Goal: Task Accomplishment & Management: Manage account settings

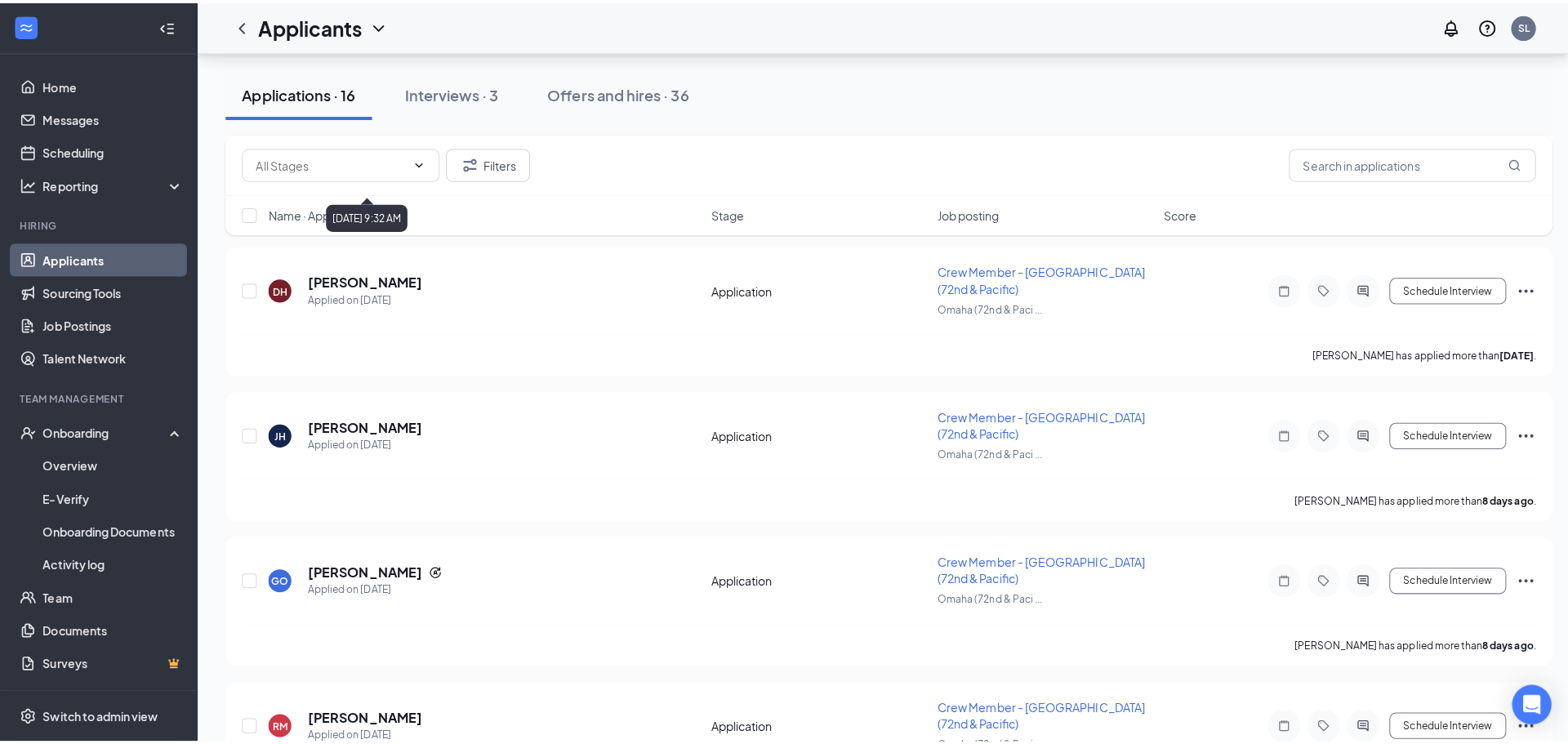
scroll to position [3623, 0]
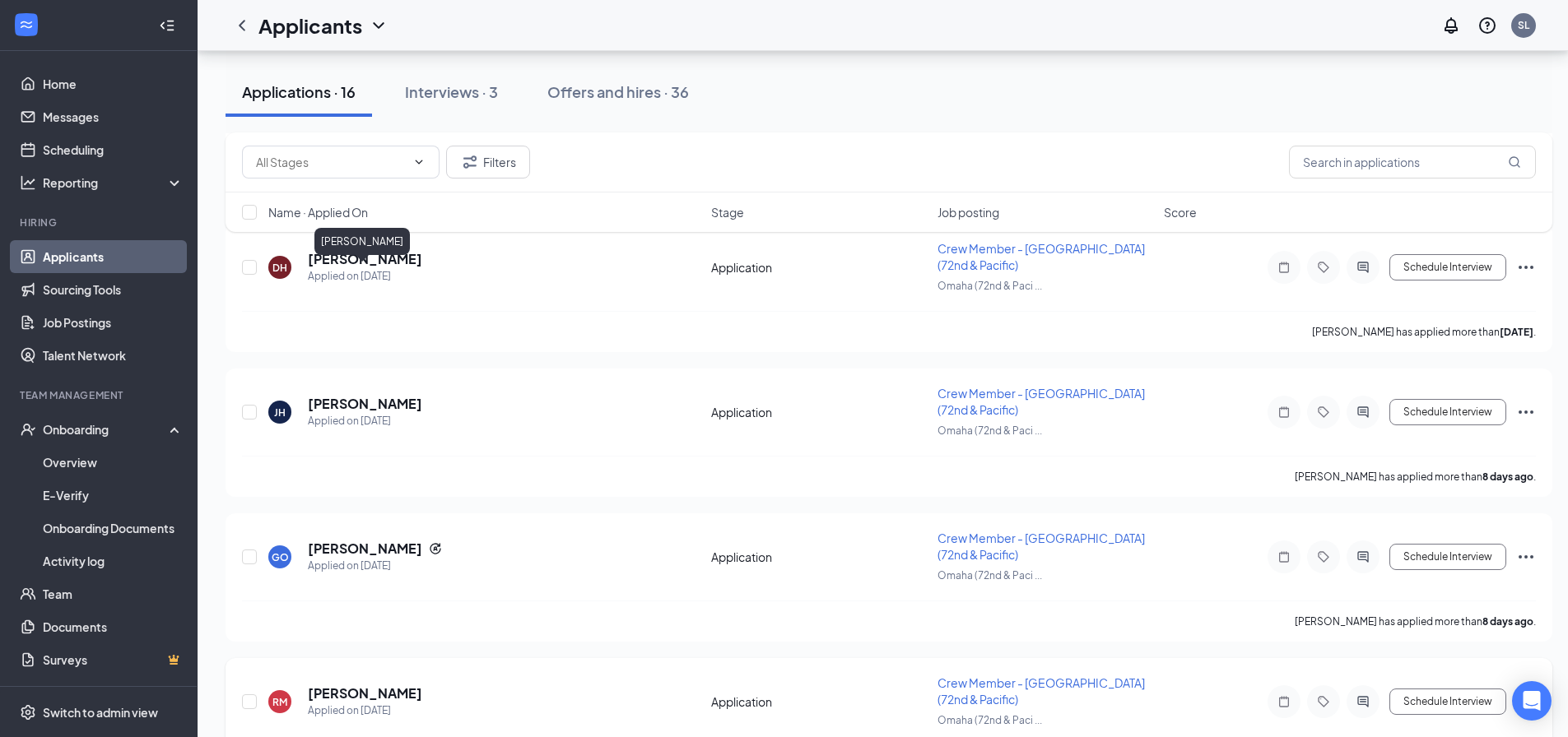
click at [370, 685] on h5 "[PERSON_NAME]" at bounding box center [365, 694] width 115 height 18
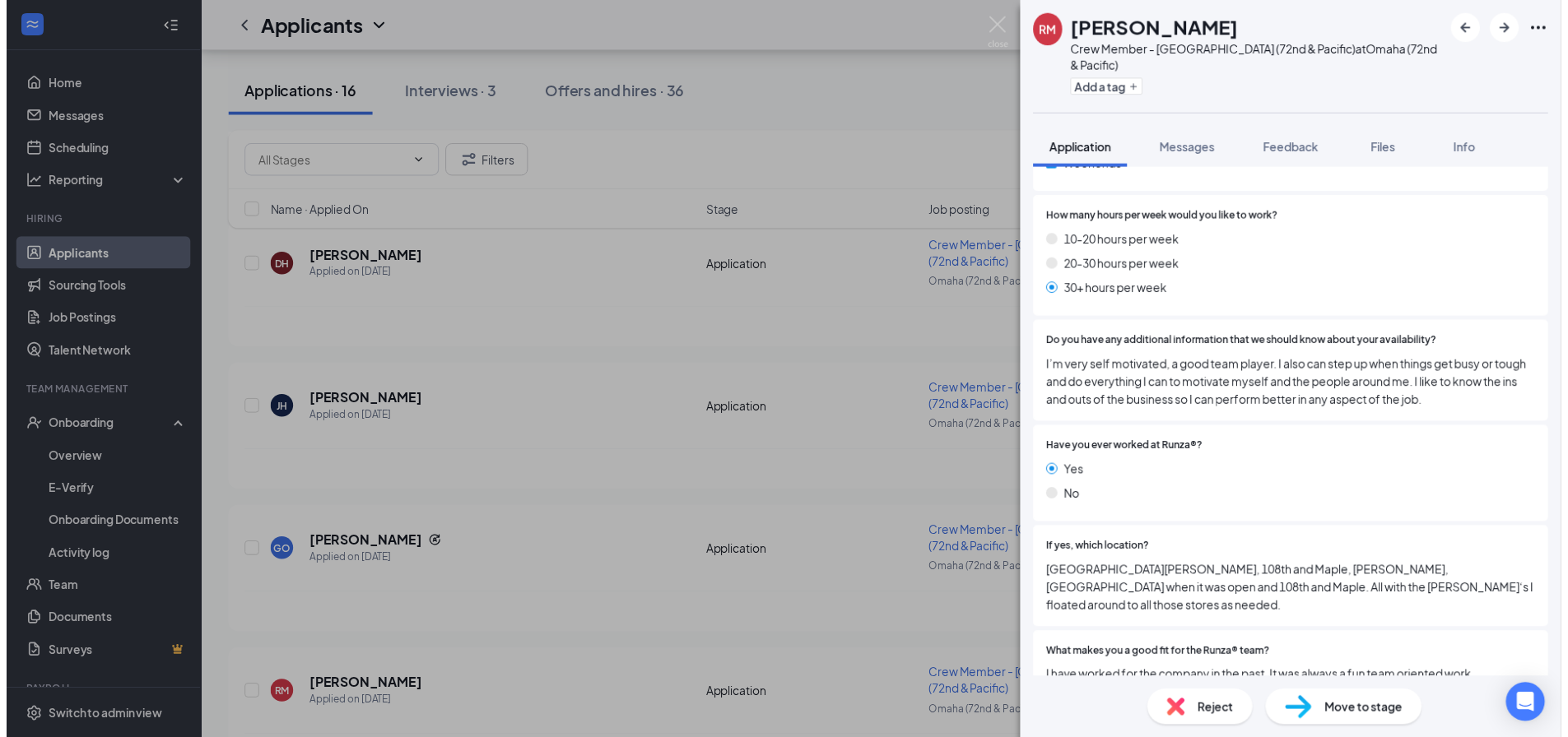
scroll to position [1151, 0]
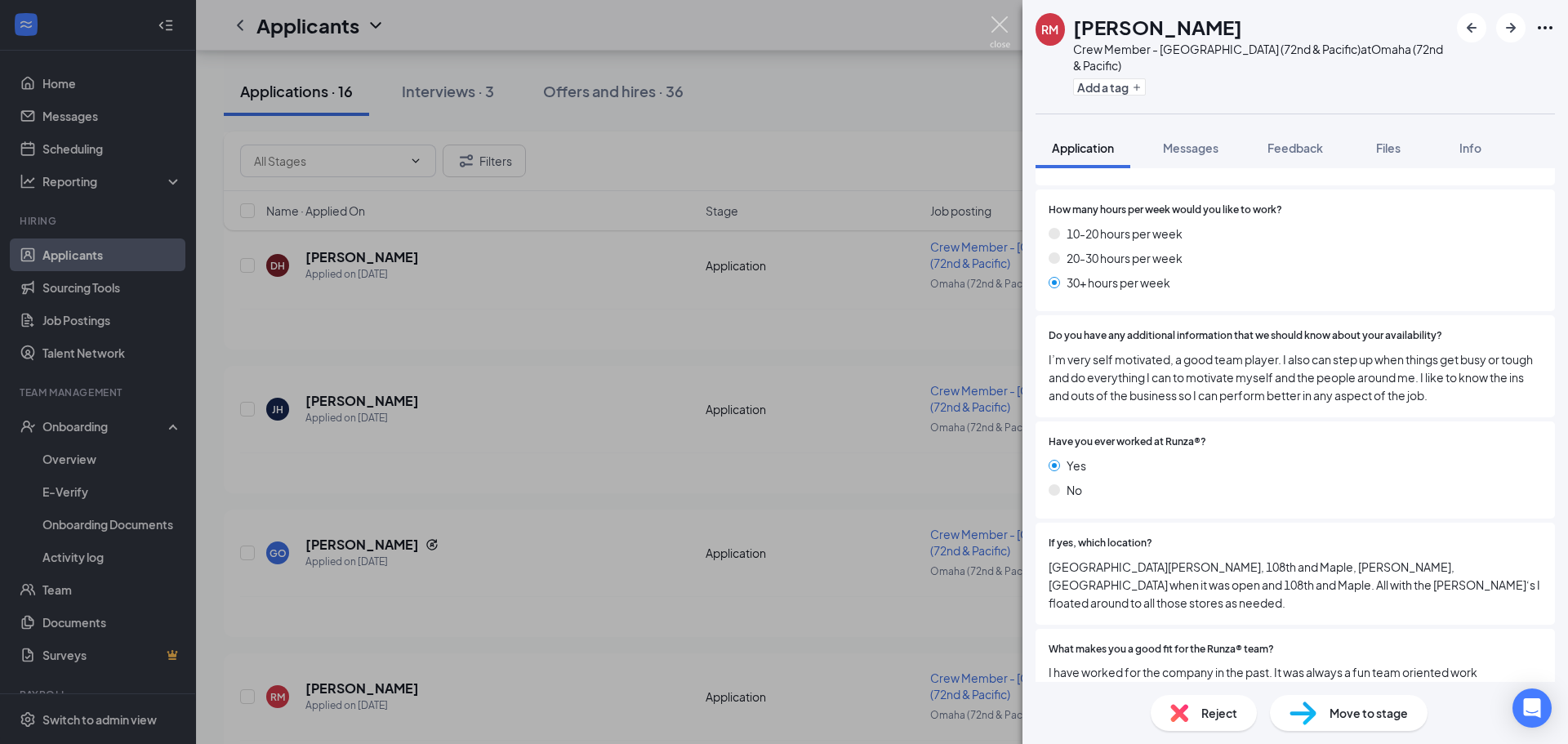
click at [994, 23] on img at bounding box center [1000, 32] width 21 height 32
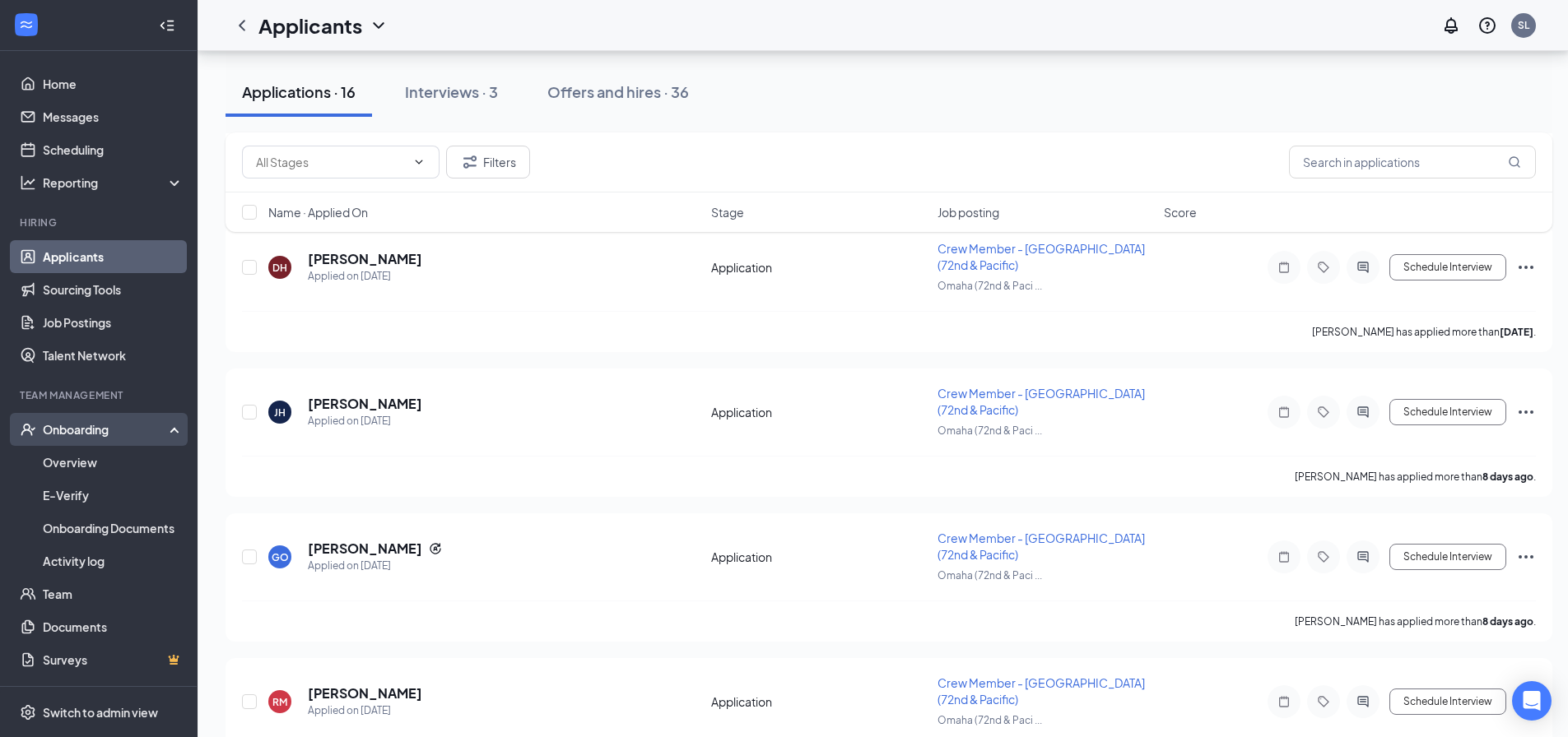
click at [84, 441] on div "Onboarding" at bounding box center [98, 429] width 197 height 33
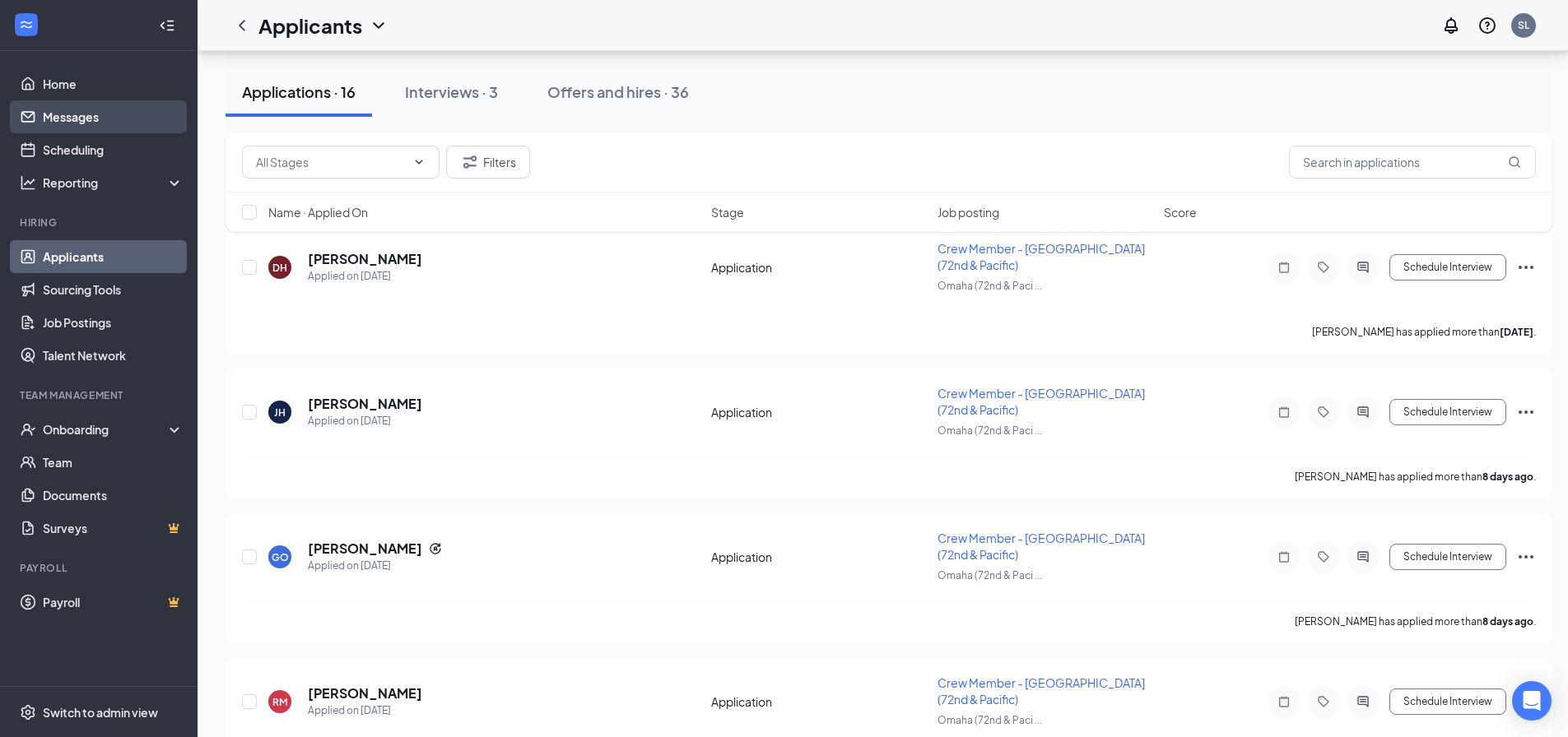
click at [82, 110] on link "Messages" at bounding box center [113, 116] width 141 height 33
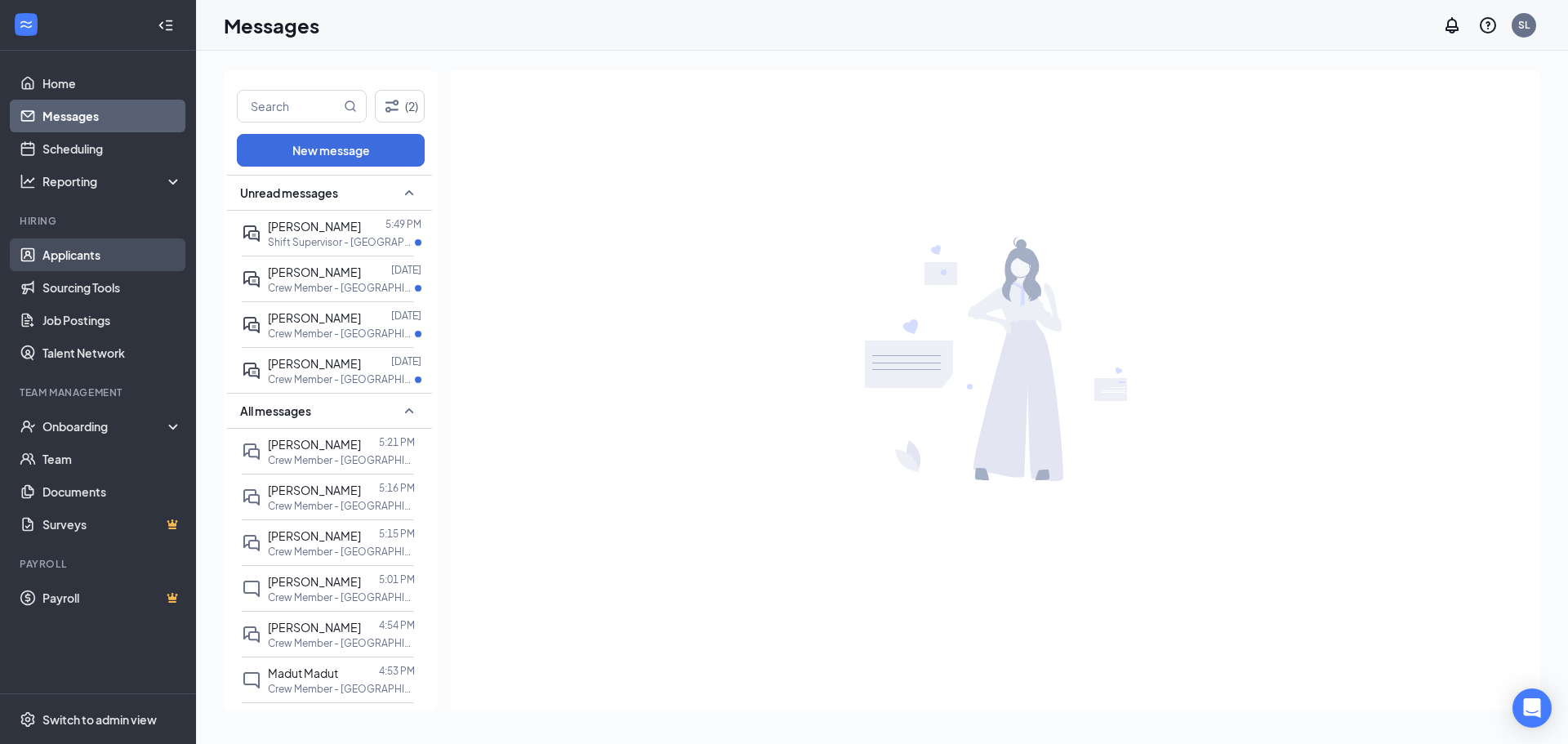
click at [70, 256] on link "Applicants" at bounding box center [112, 255] width 140 height 33
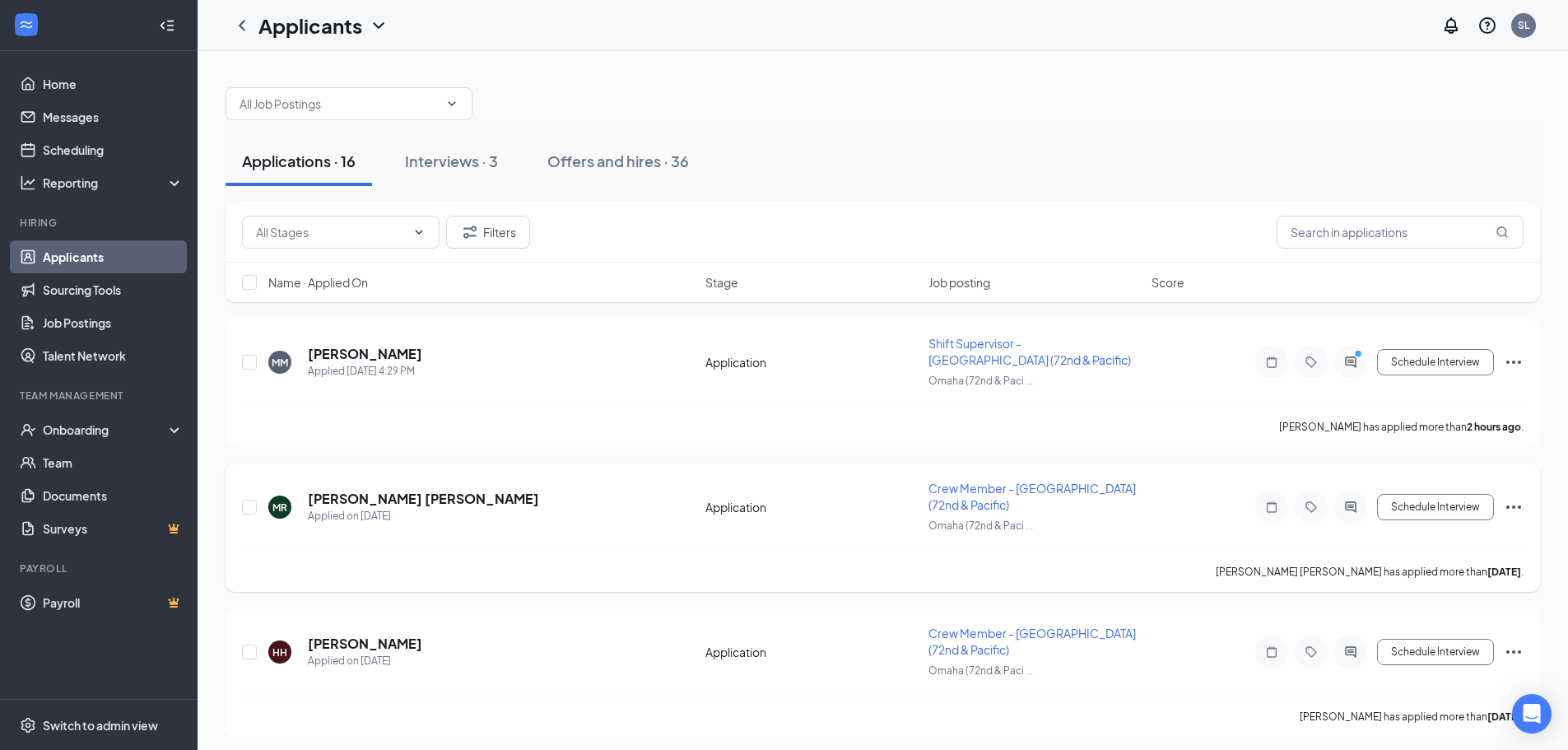
click at [376, 302] on div "Name · Applied On Stage Job posting Score" at bounding box center [883, 282] width 1315 height 39
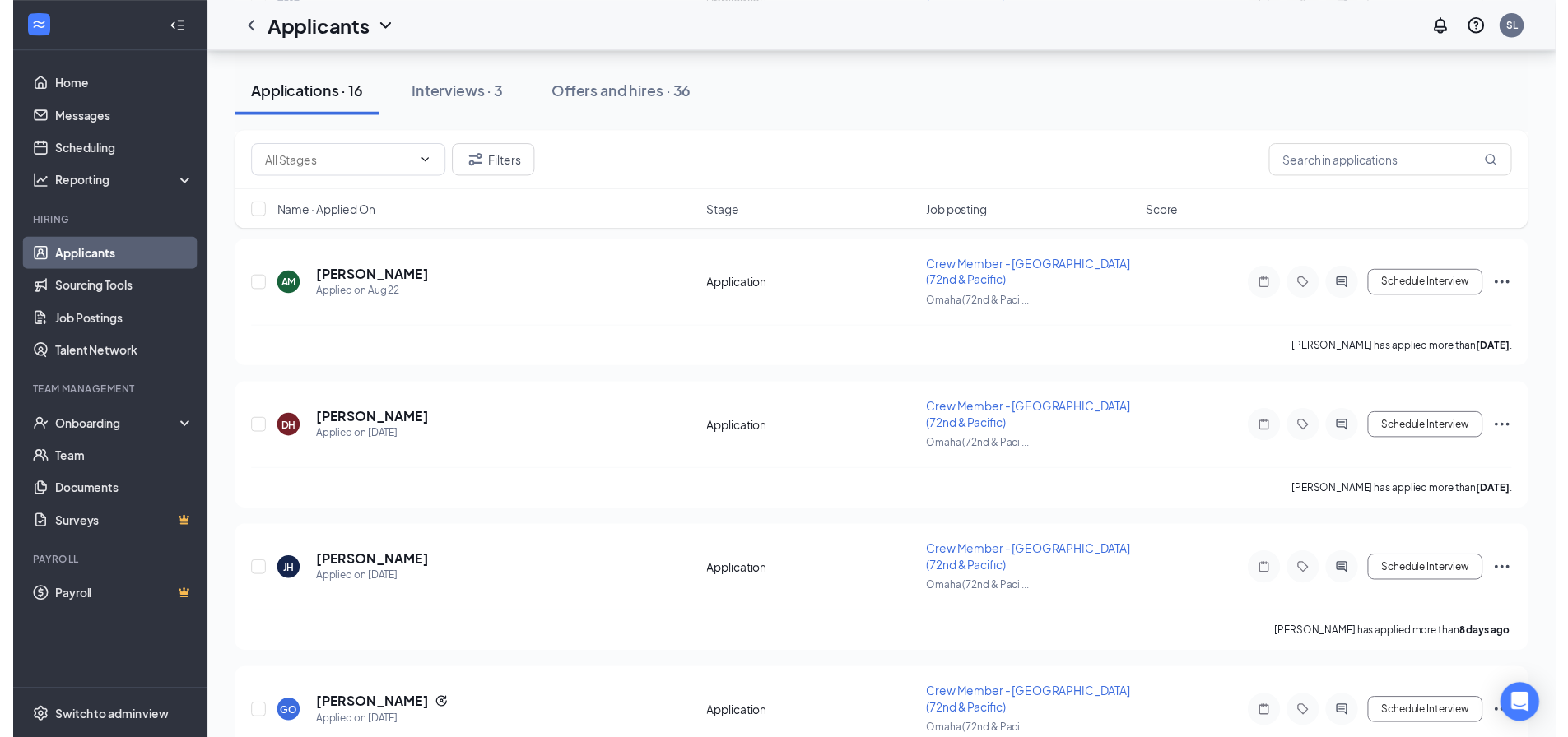
scroll to position [3380, 0]
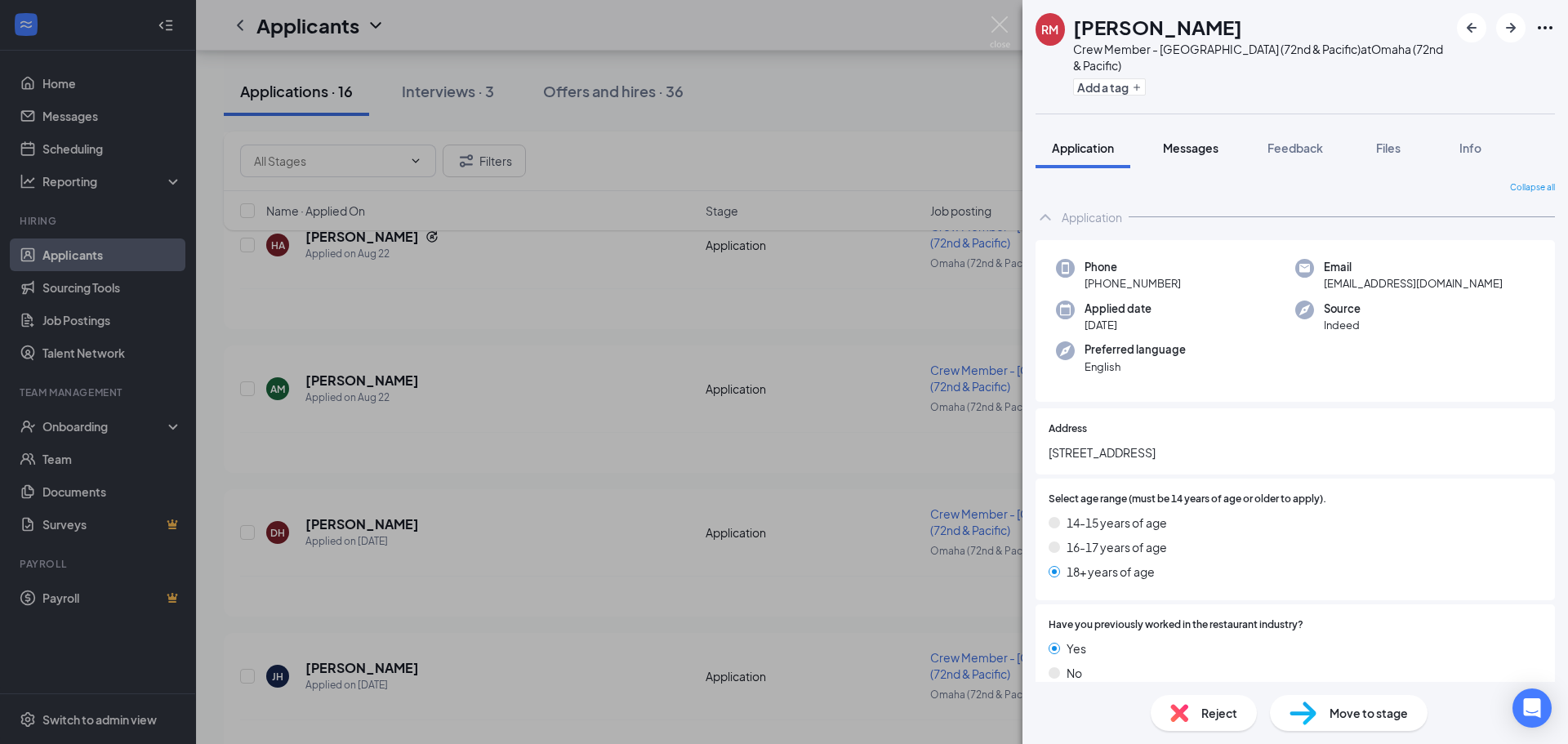
click at [1213, 142] on button "Messages" at bounding box center [1191, 148] width 88 height 41
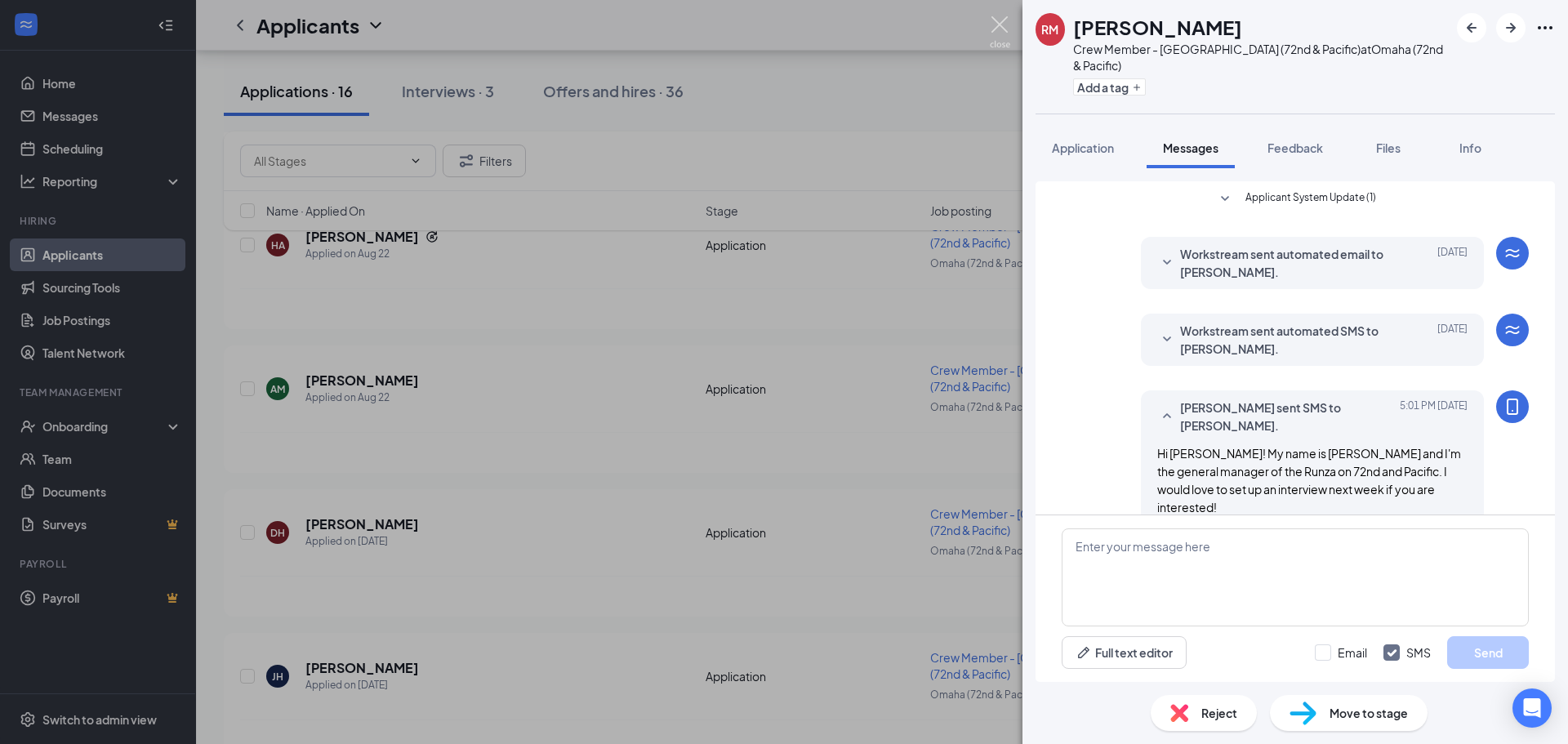
click at [1002, 34] on img at bounding box center [1000, 32] width 21 height 32
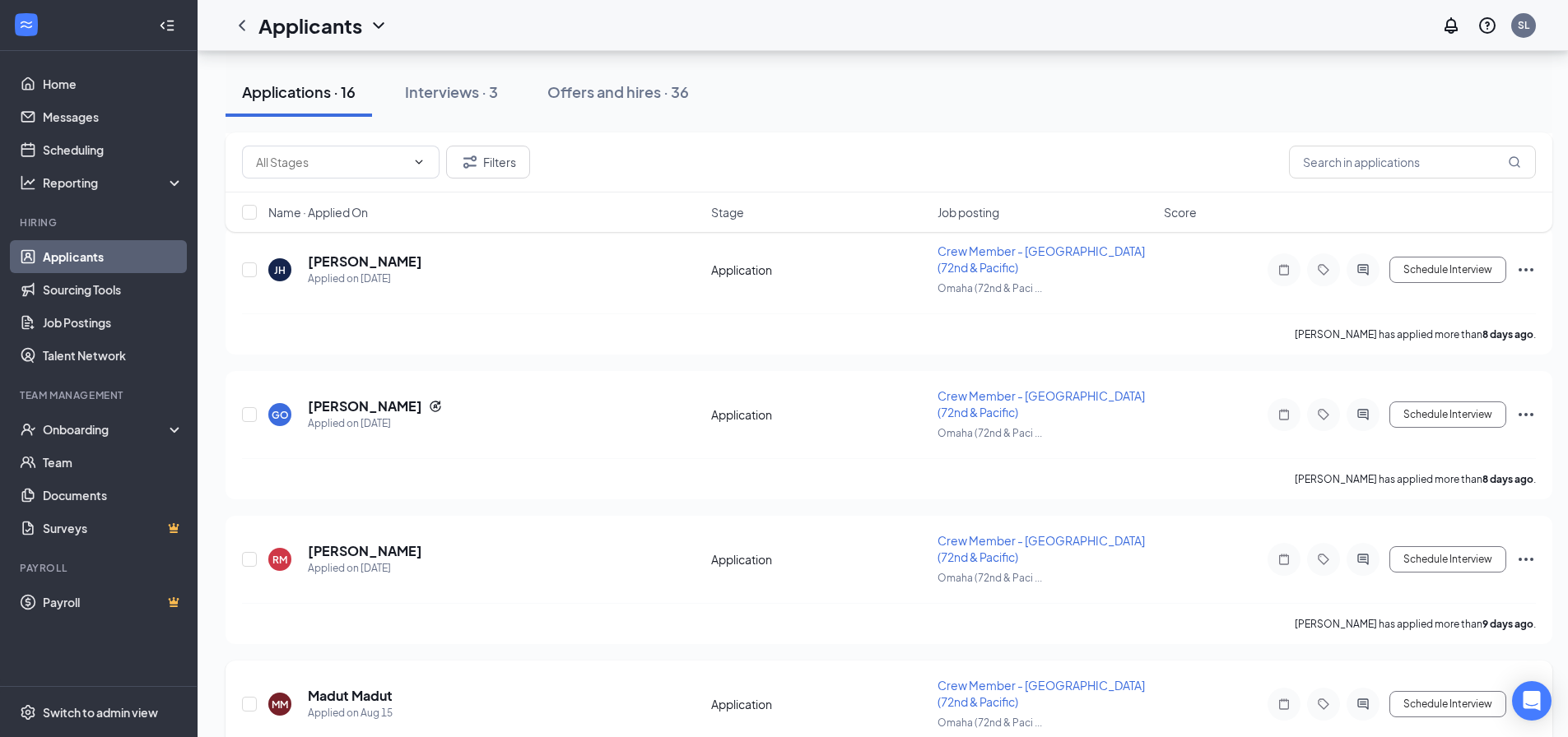
scroll to position [3380, 0]
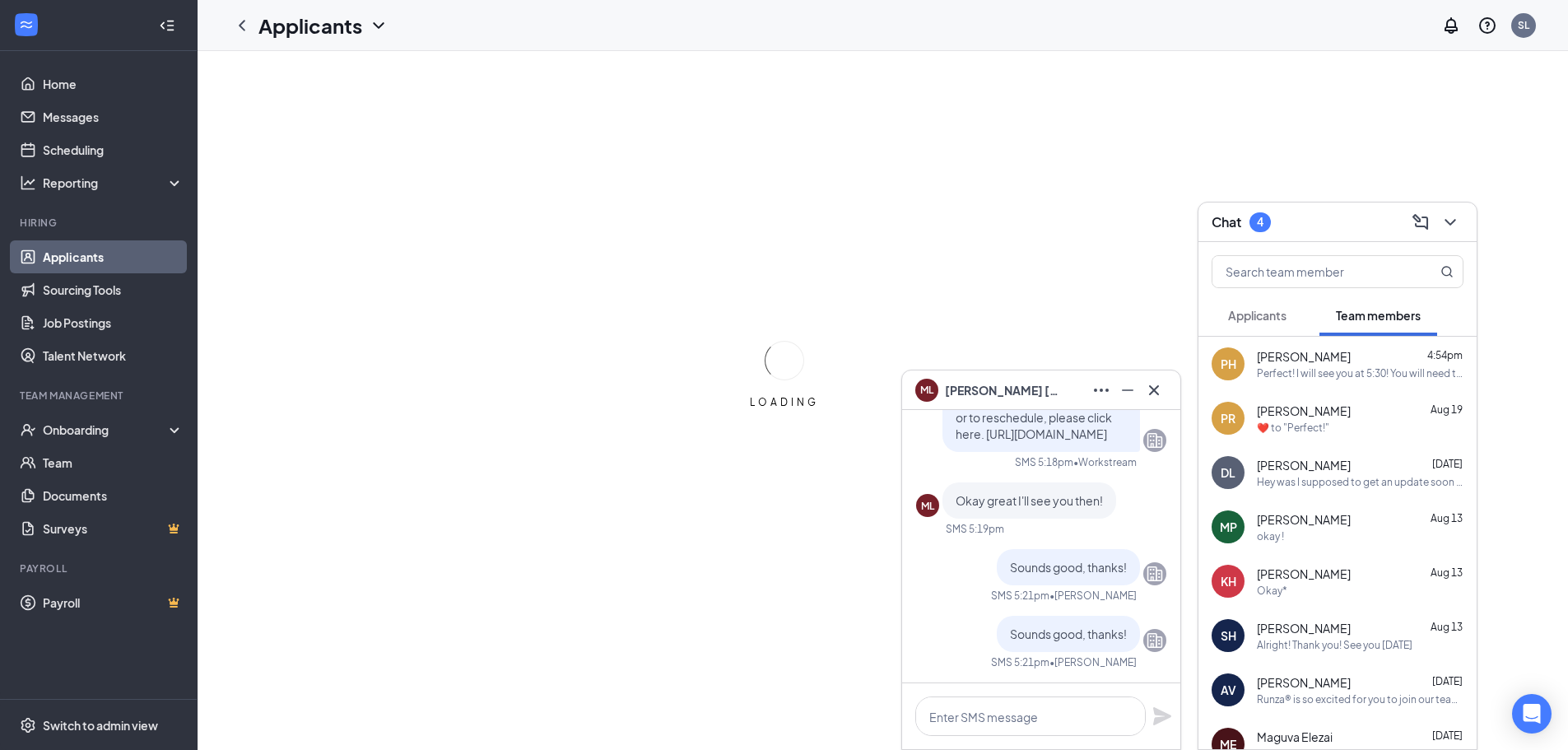
click at [1268, 319] on span "Applicants" at bounding box center [1257, 315] width 58 height 15
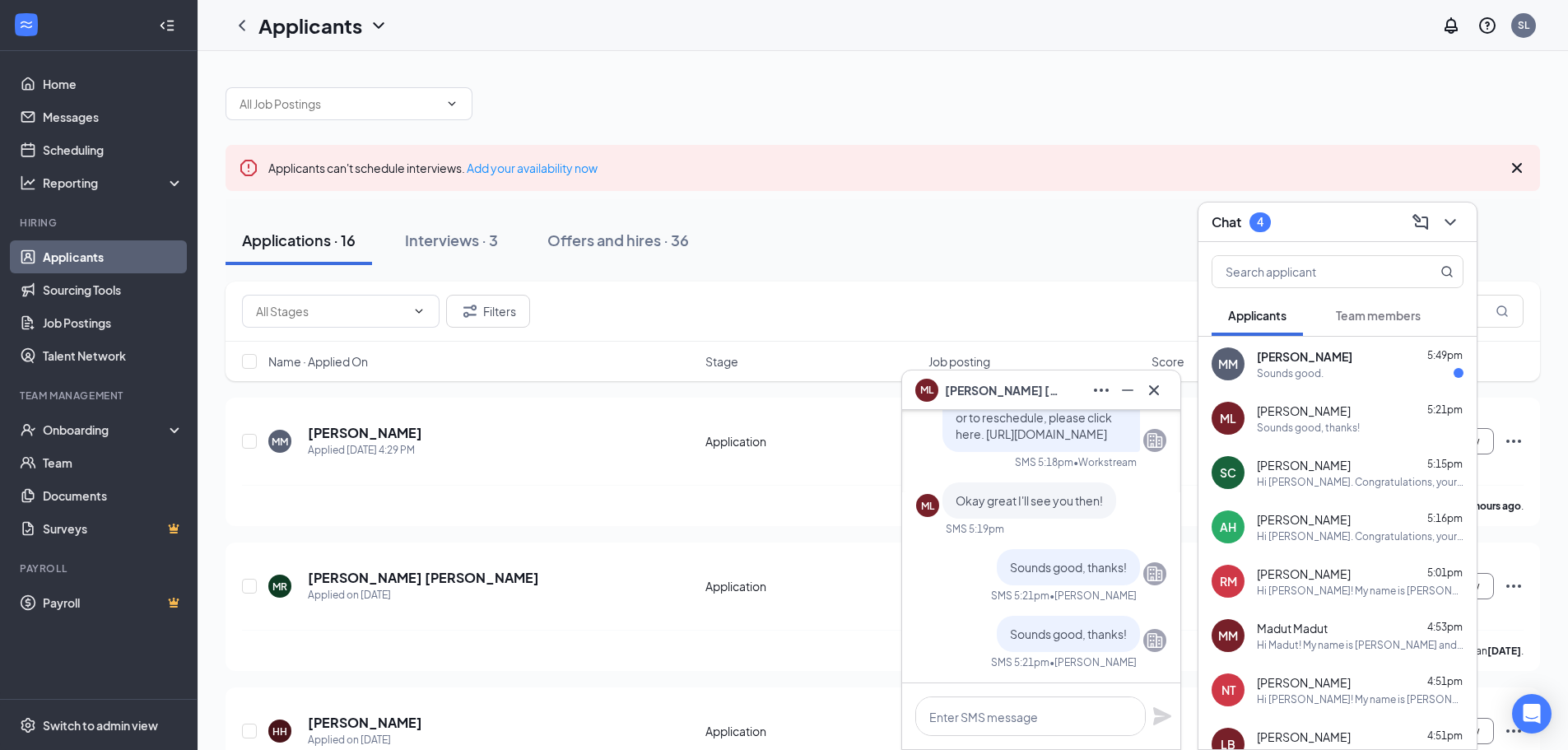
click at [1303, 574] on span "[PERSON_NAME]" at bounding box center [1304, 573] width 94 height 17
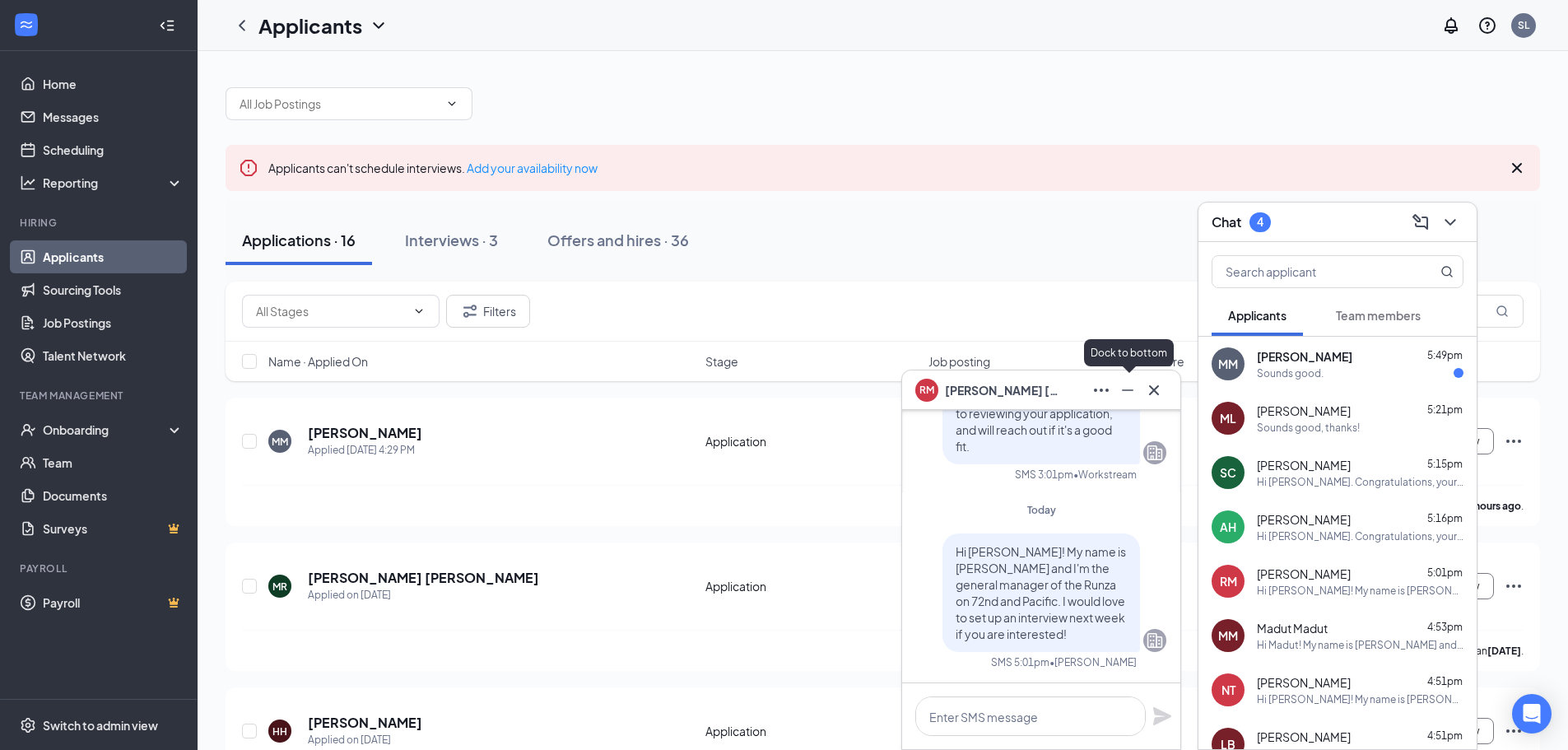
click at [1125, 390] on icon "Minimize" at bounding box center [1127, 391] width 11 height 2
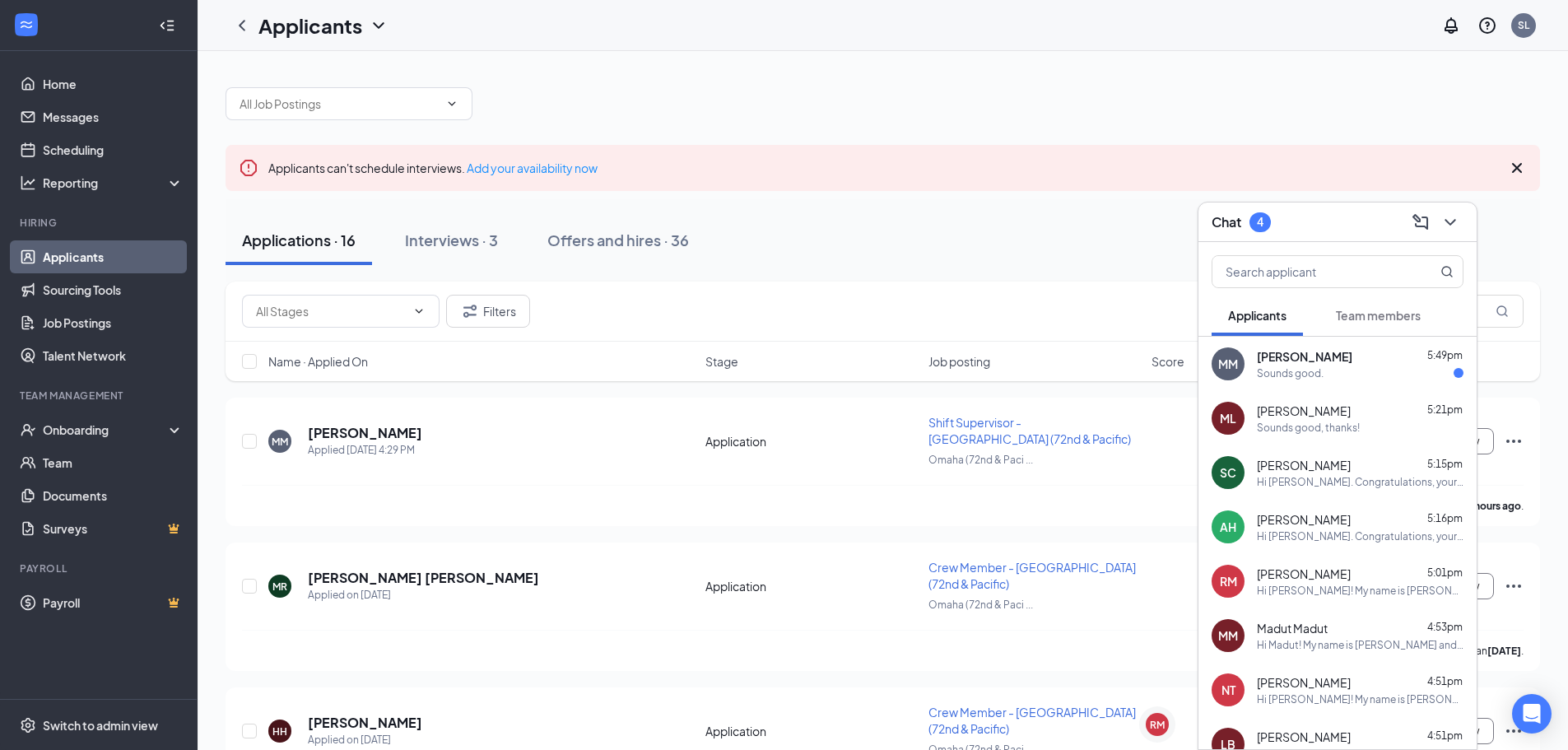
click at [1316, 354] on span "[PERSON_NAME]" at bounding box center [1304, 356] width 96 height 17
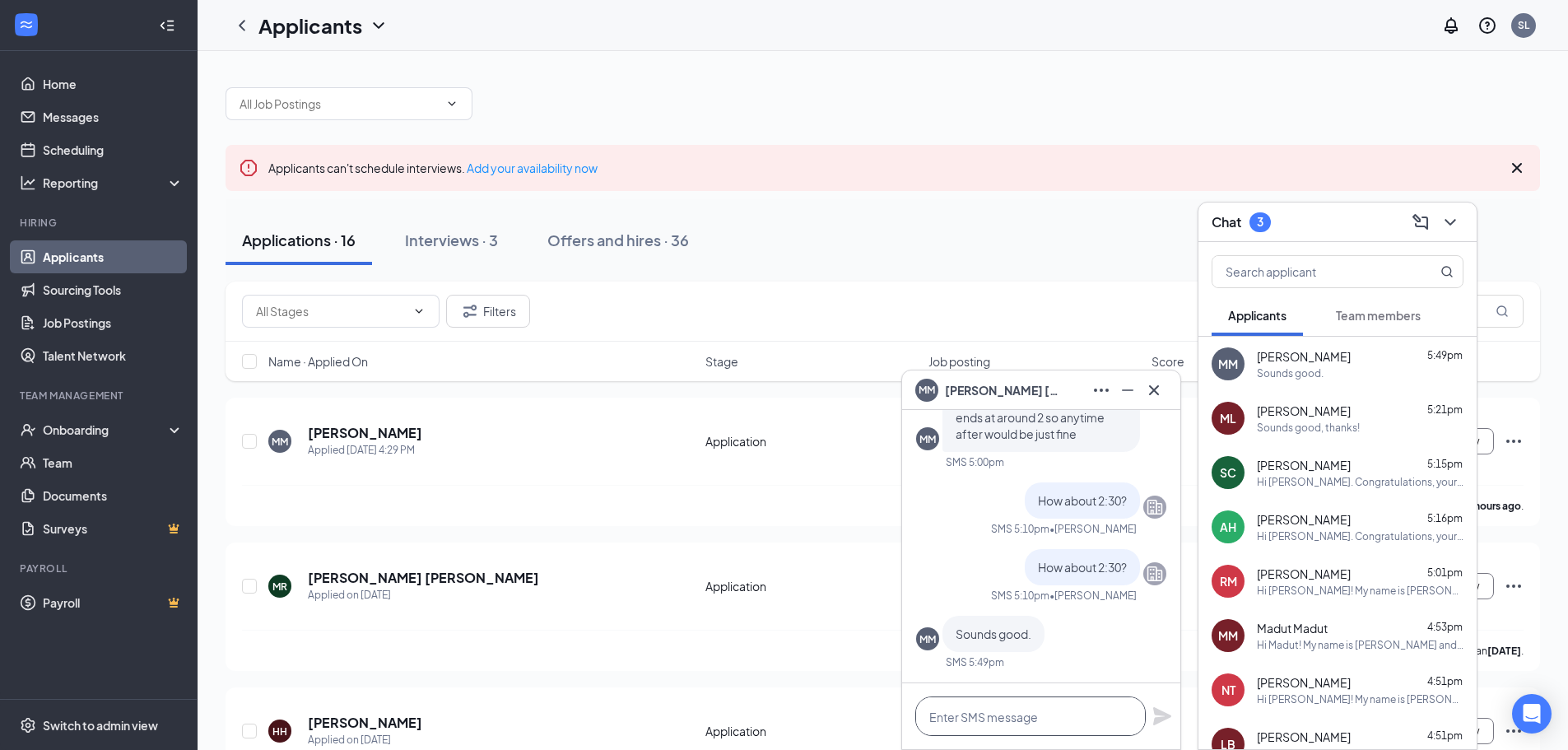
click at [1069, 714] on textarea at bounding box center [1031, 716] width 230 height 39
type textarea "Perfect! See you then!"
click at [1171, 724] on icon "Plane" at bounding box center [1162, 716] width 20 height 20
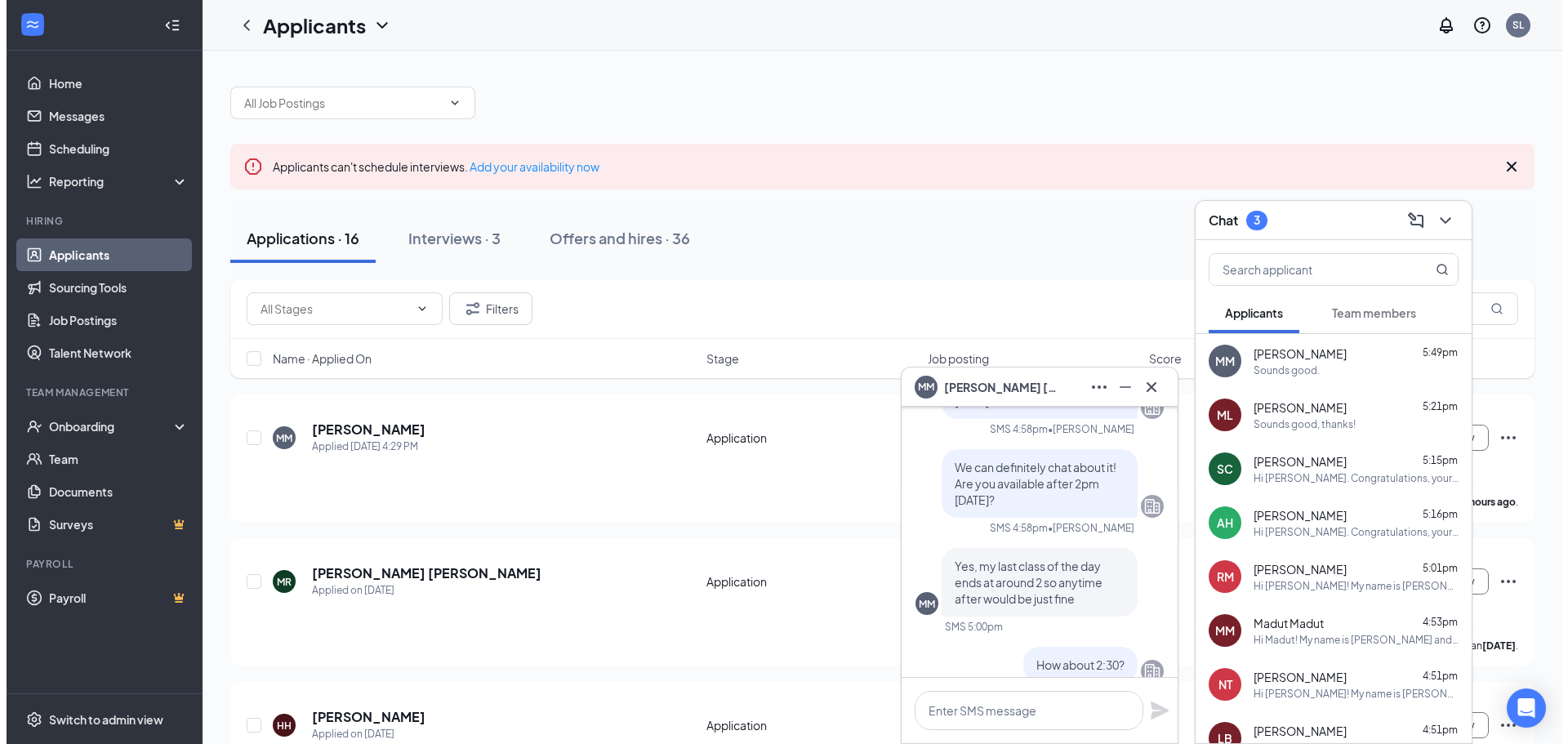
scroll to position [-327, 0]
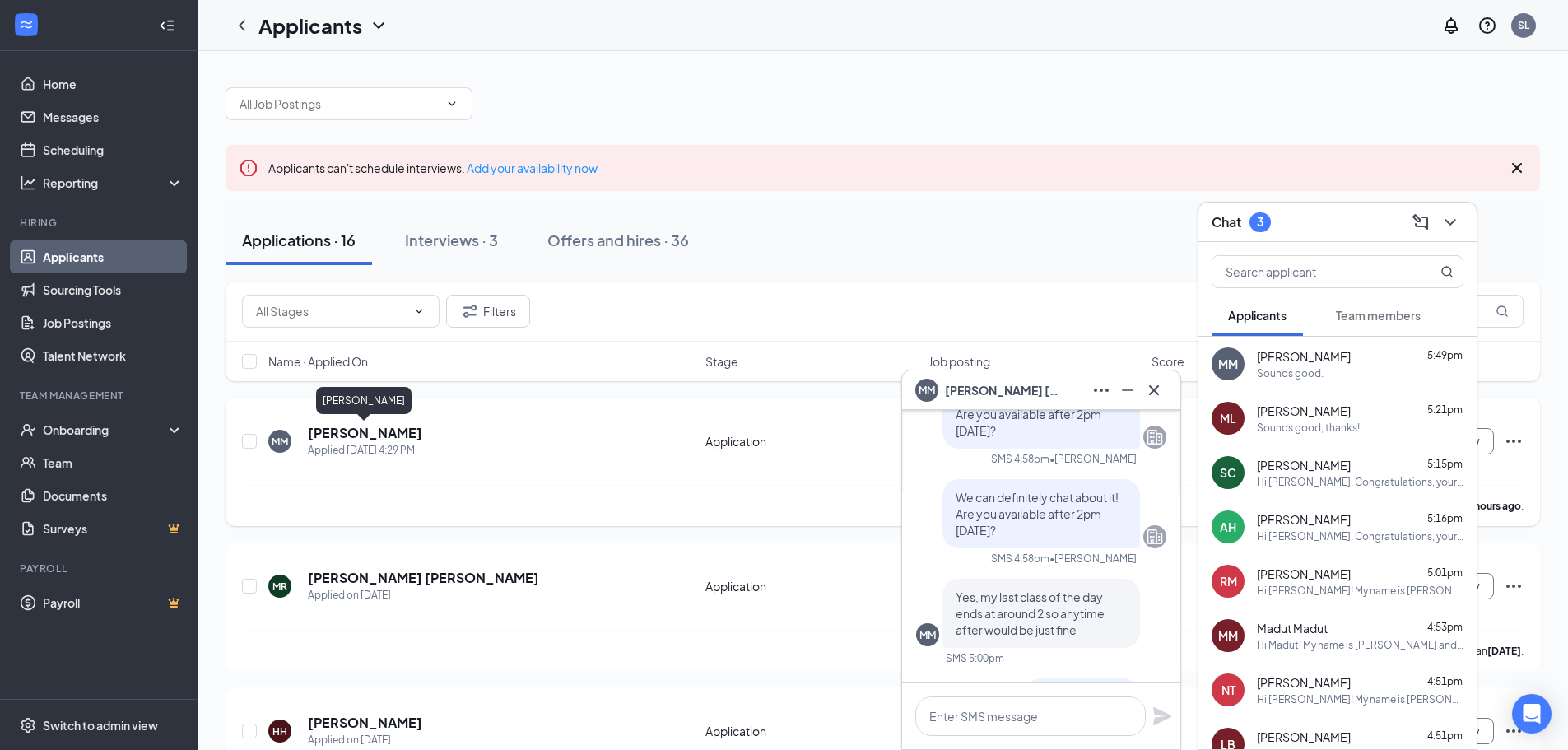
click at [333, 436] on h5 "[PERSON_NAME]" at bounding box center [365, 433] width 115 height 18
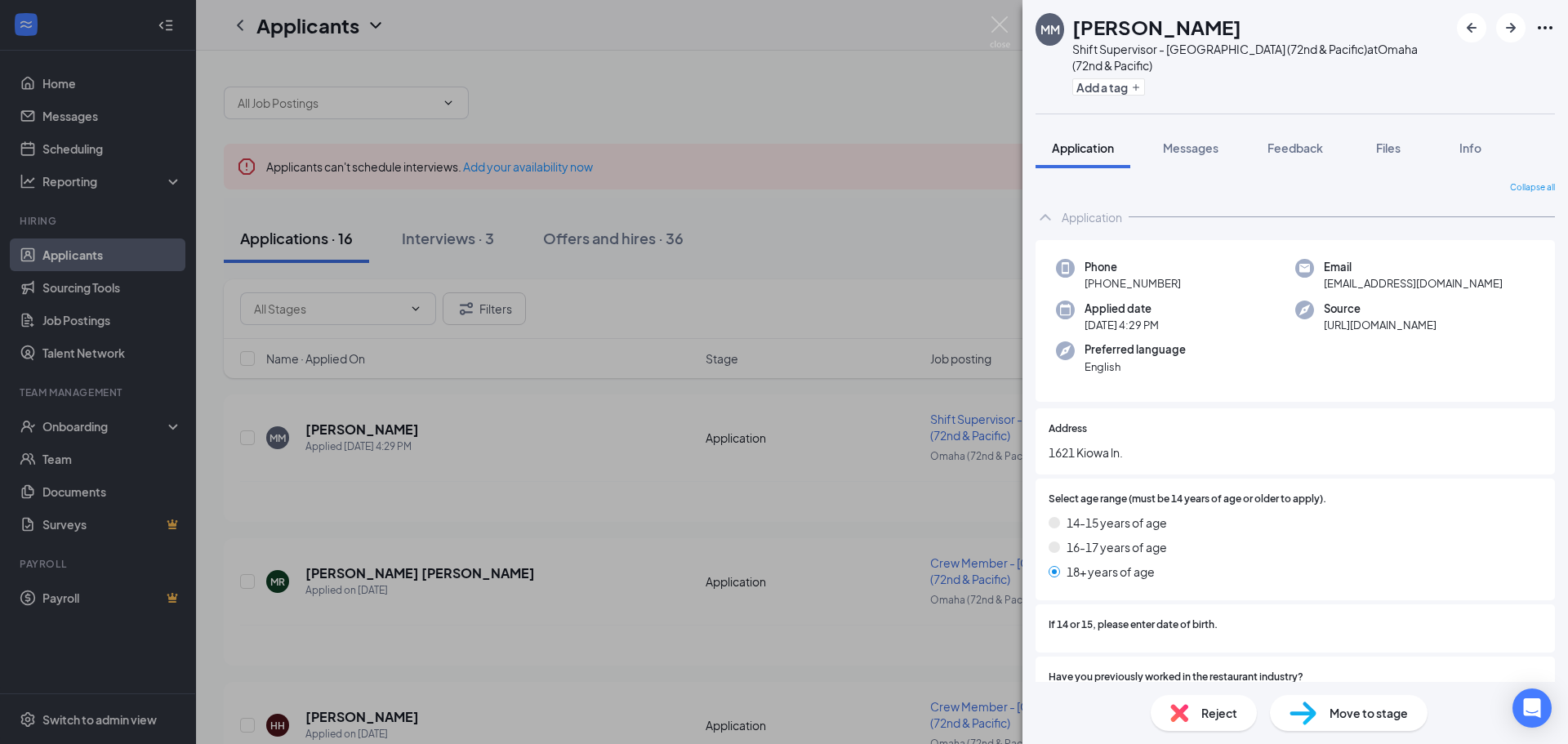
click at [1332, 702] on div "Move to stage" at bounding box center [1349, 714] width 158 height 36
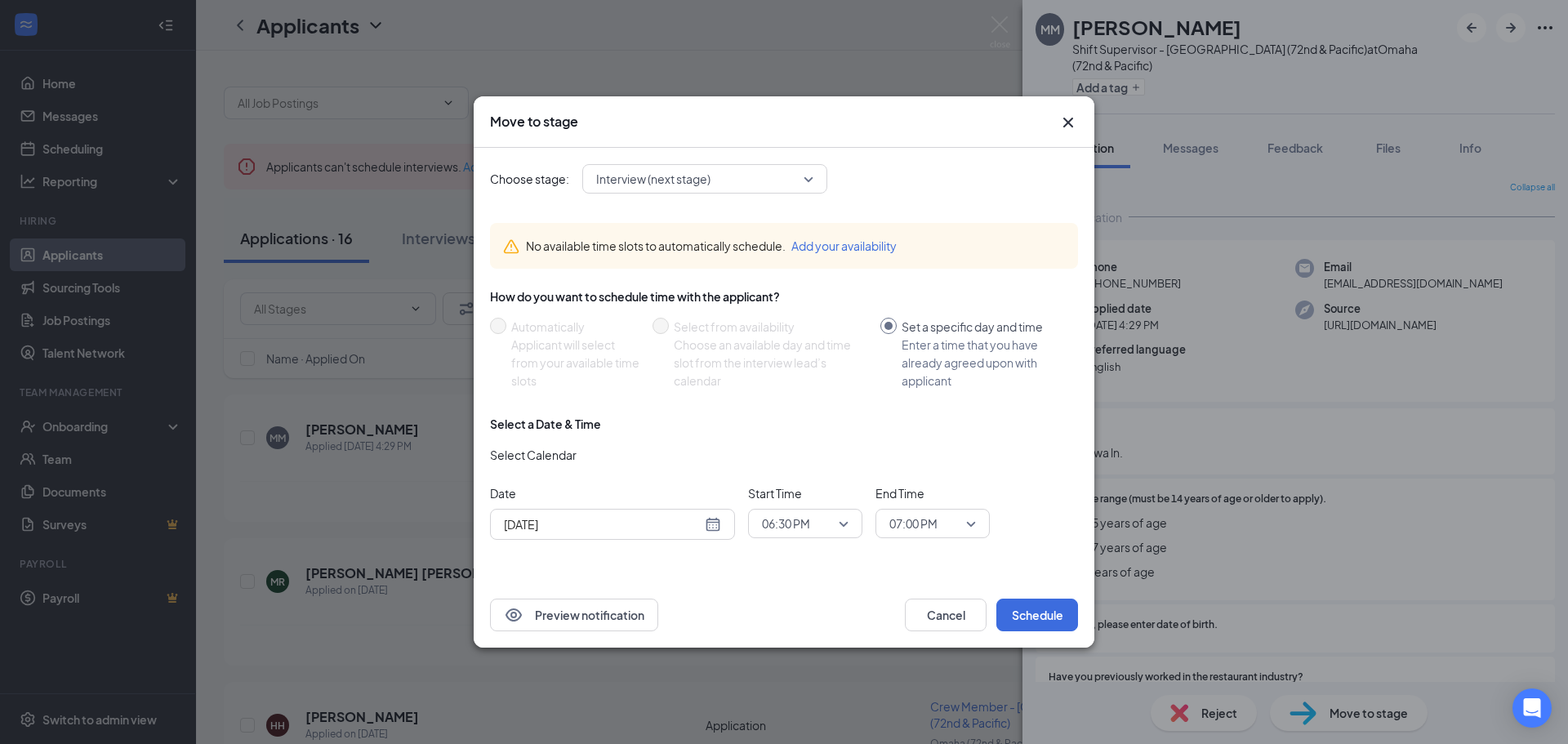
click at [716, 532] on div "Aug 26, 2025" at bounding box center [613, 524] width 217 height 18
click at [715, 532] on div "Aug 26, 2025" at bounding box center [613, 524] width 217 height 18
type input "Sep 1, 2025"
click at [545, 483] on div "1" at bounding box center [544, 486] width 20 height 20
click at [839, 528] on span "06:30 PM" at bounding box center [805, 524] width 86 height 24
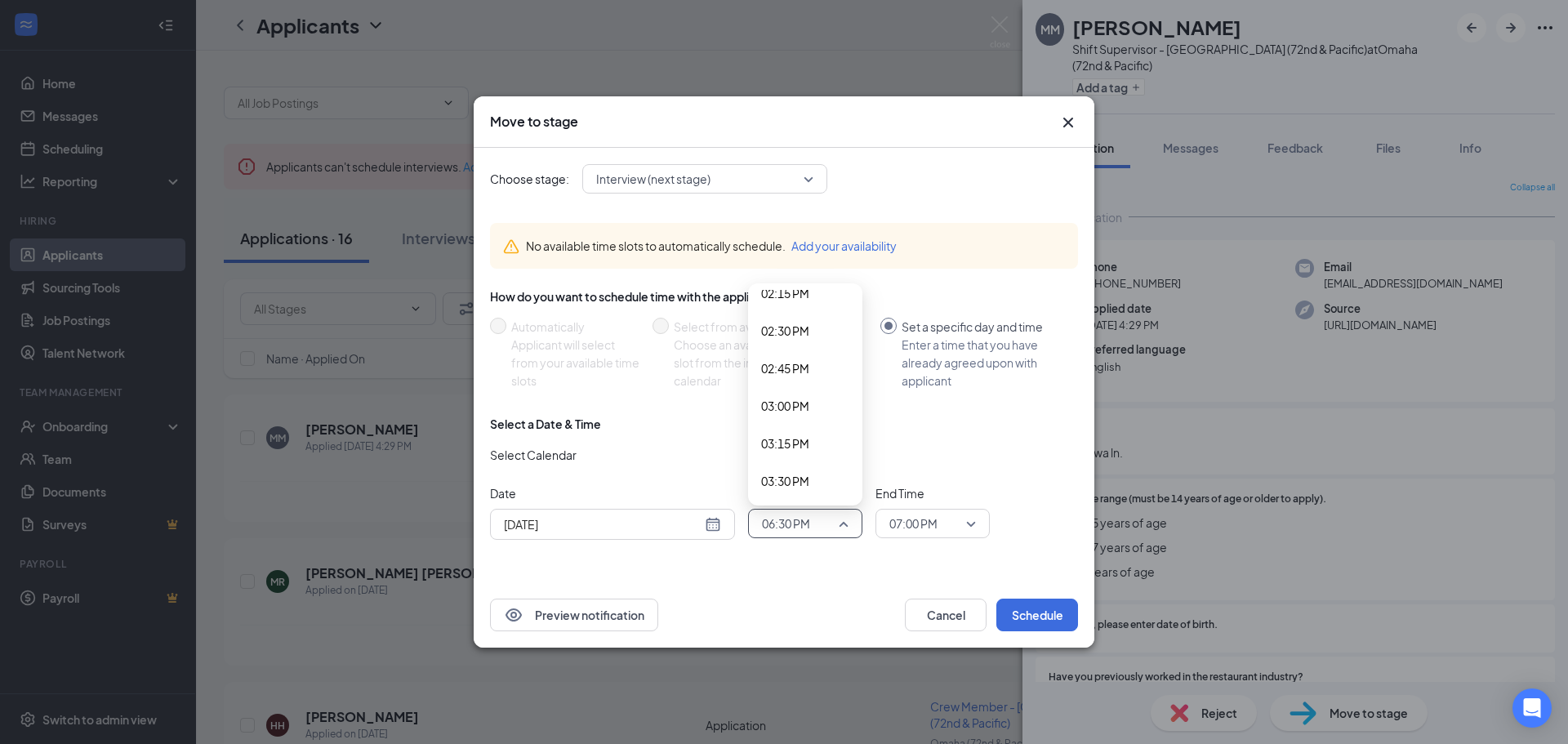
scroll to position [2121, 0]
click at [798, 369] on span "02:30 PM" at bounding box center [785, 368] width 48 height 18
click at [961, 526] on span "07:00 PM" at bounding box center [933, 524] width 86 height 24
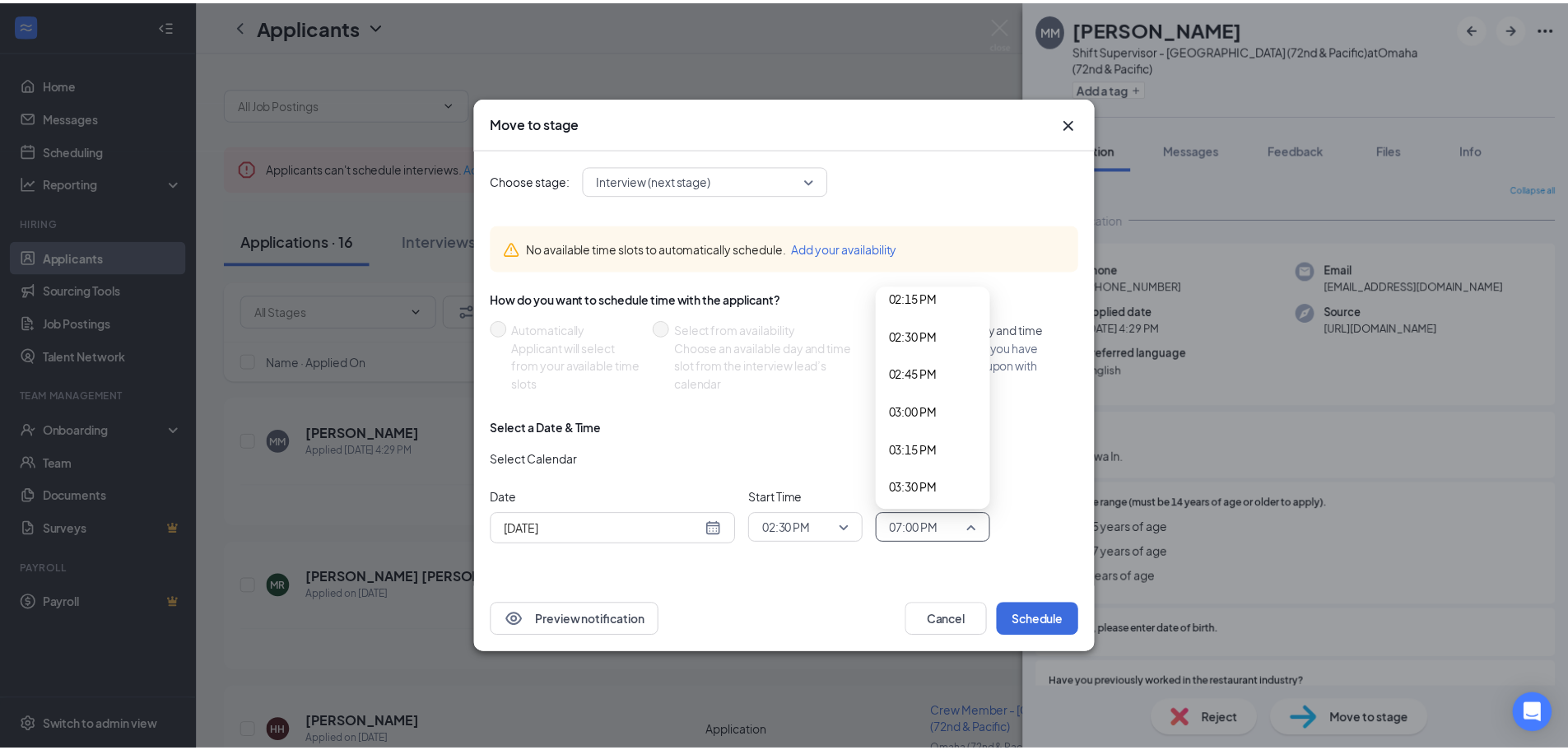
scroll to position [2132, 0]
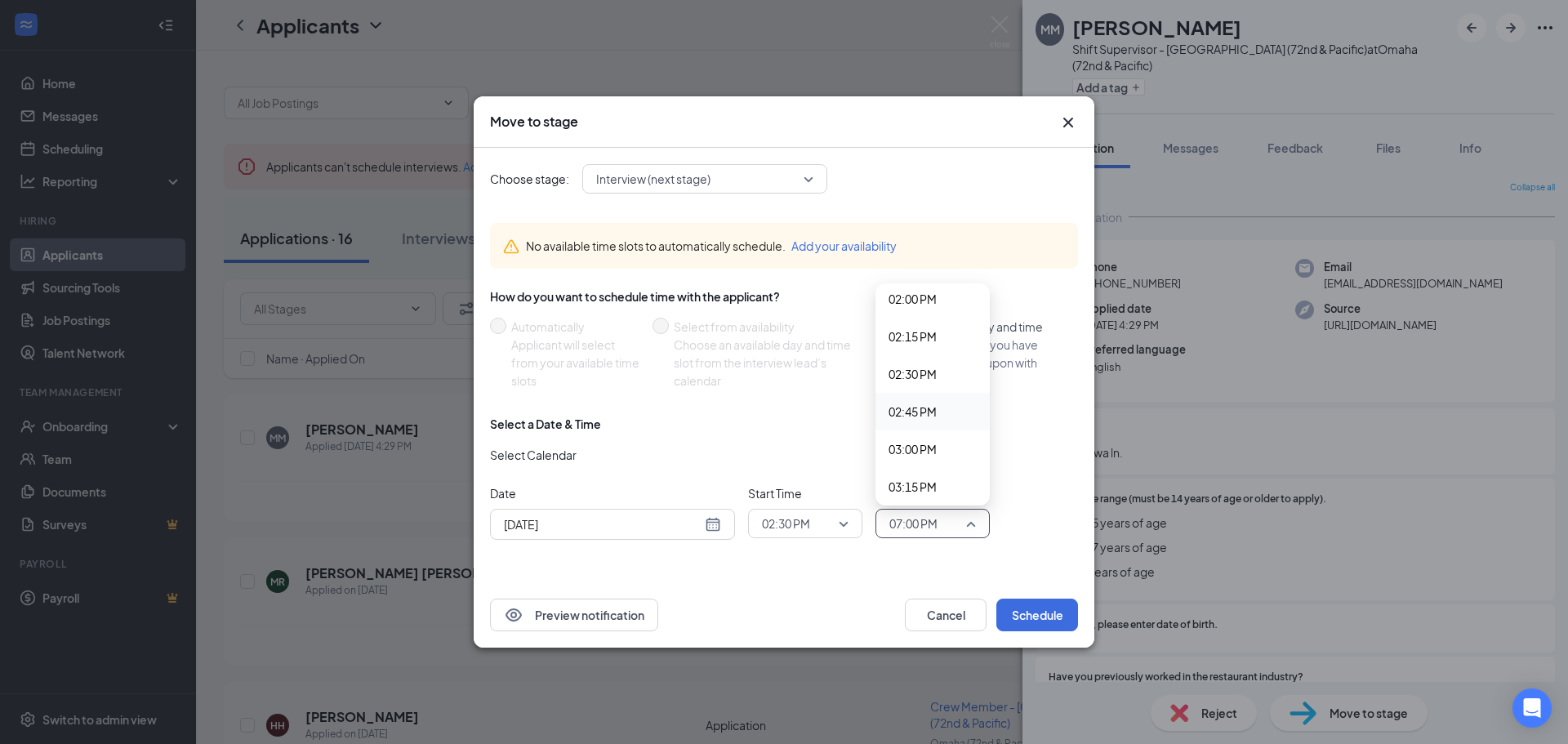
click at [927, 407] on span "02:45 PM" at bounding box center [913, 412] width 48 height 18
click at [1036, 616] on button "Schedule" at bounding box center [1037, 615] width 82 height 33
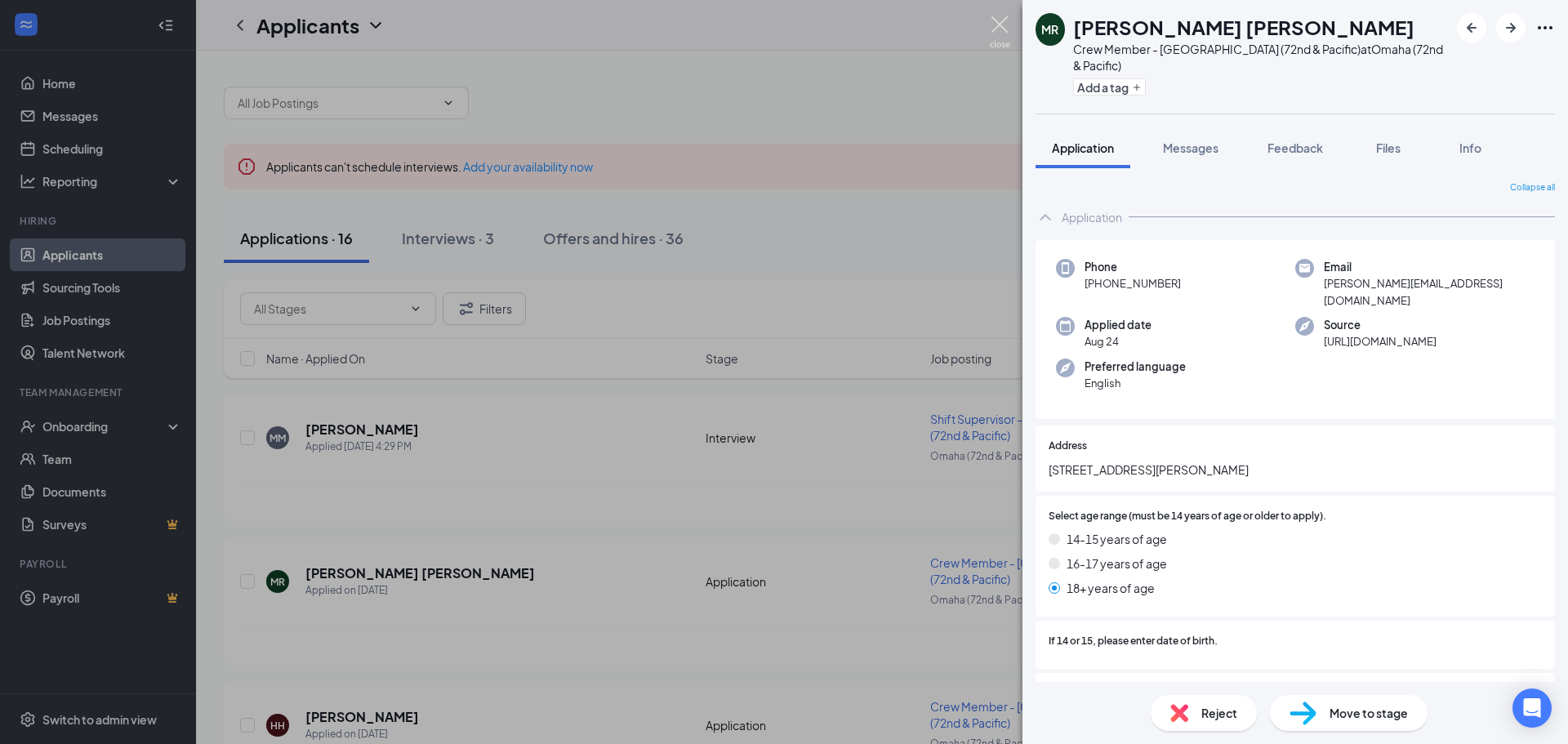
click at [1001, 18] on img at bounding box center [1000, 32] width 21 height 32
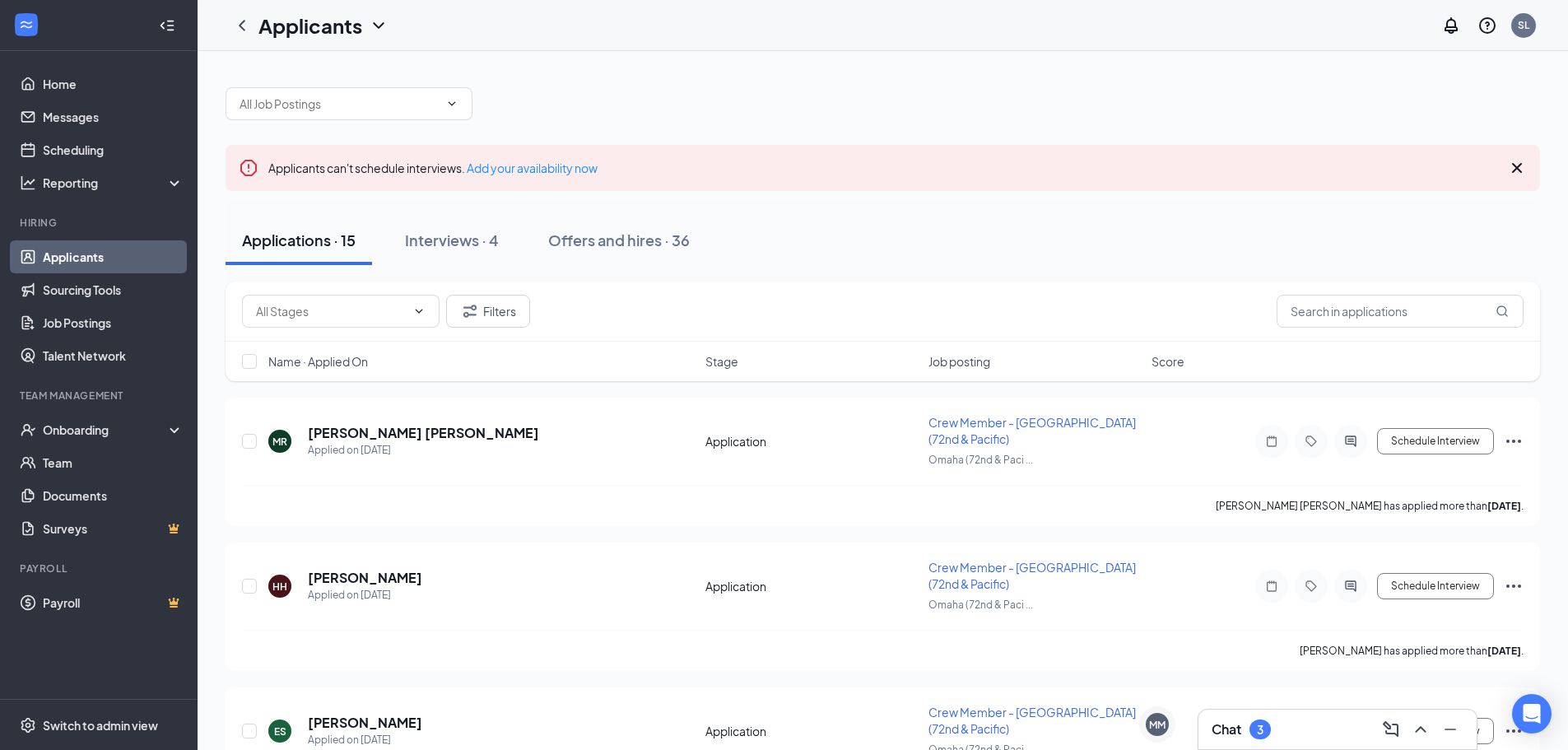
click at [1263, 738] on div "3" at bounding box center [1260, 729] width 22 height 20
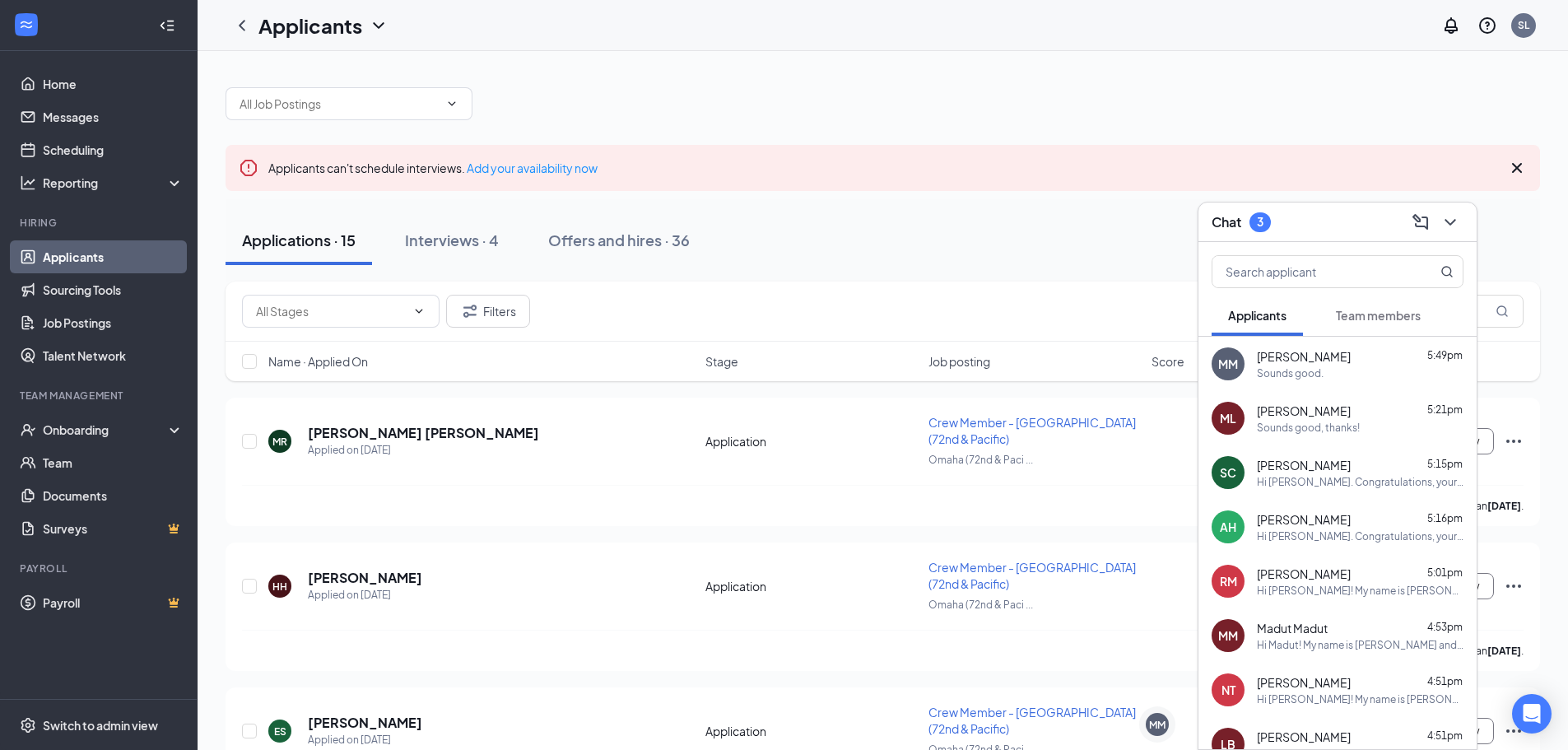
click at [1371, 319] on span "Team members" at bounding box center [1378, 315] width 85 height 15
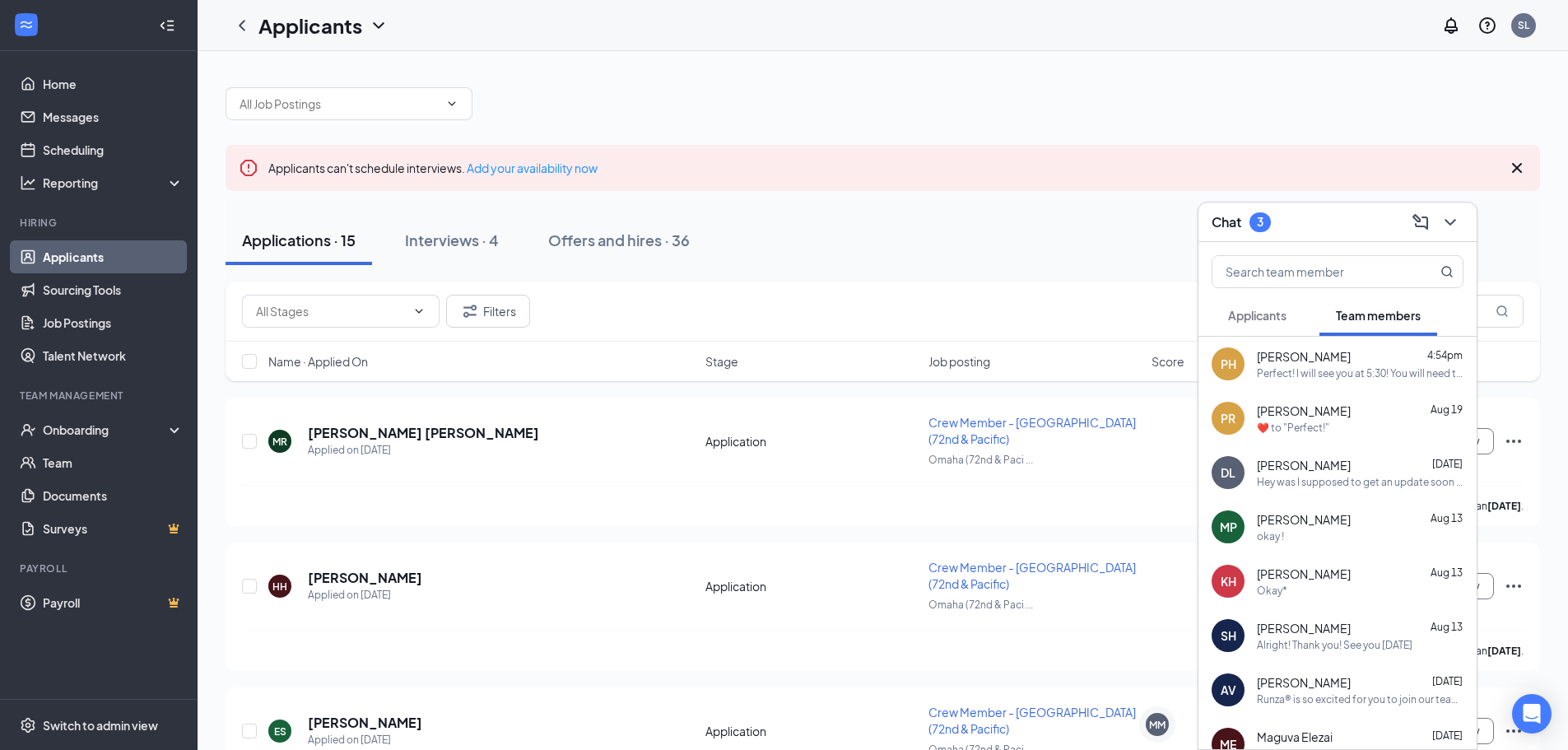
click at [1277, 316] on span "Applicants" at bounding box center [1257, 315] width 58 height 15
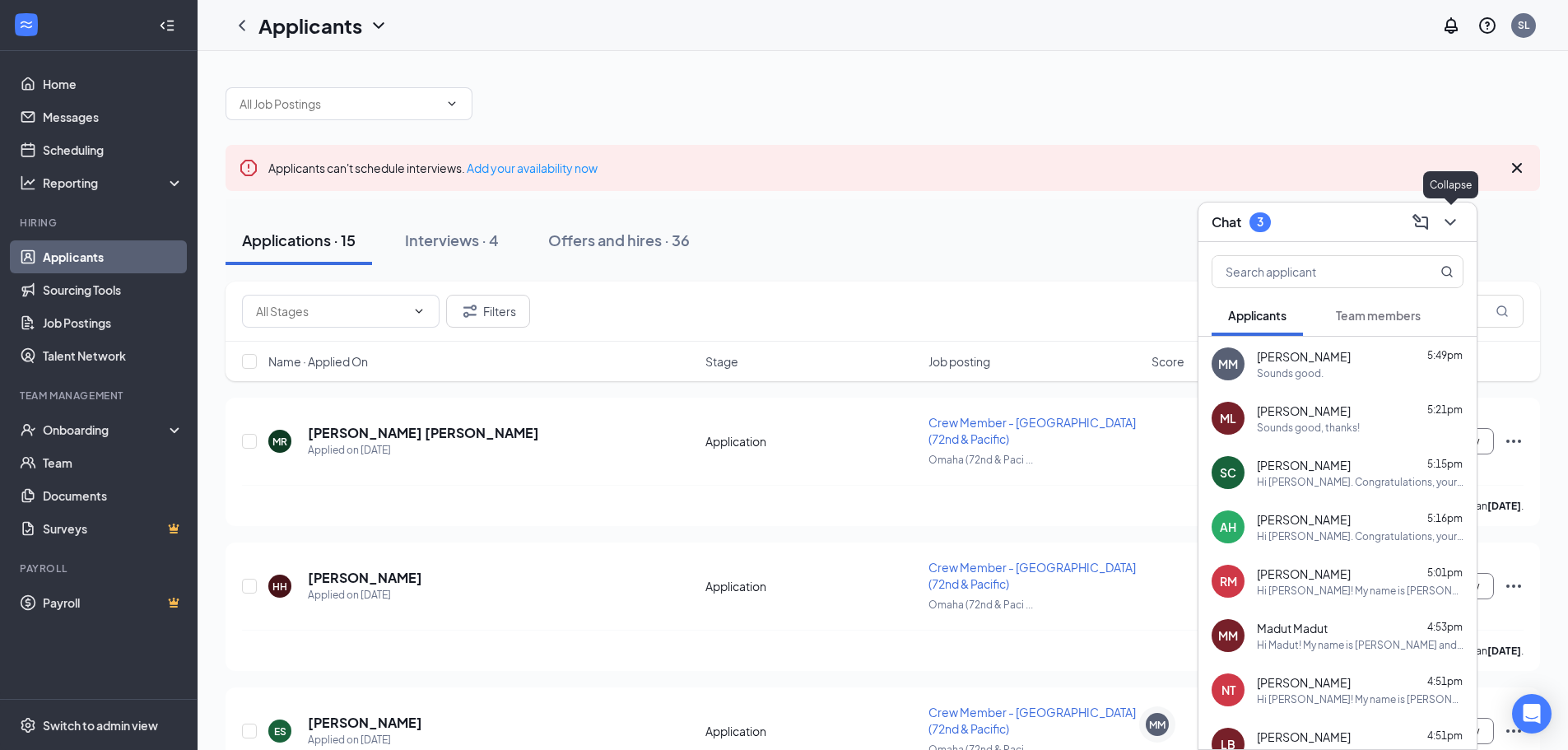
click at [1457, 219] on icon "ChevronDown" at bounding box center [1451, 222] width 20 height 20
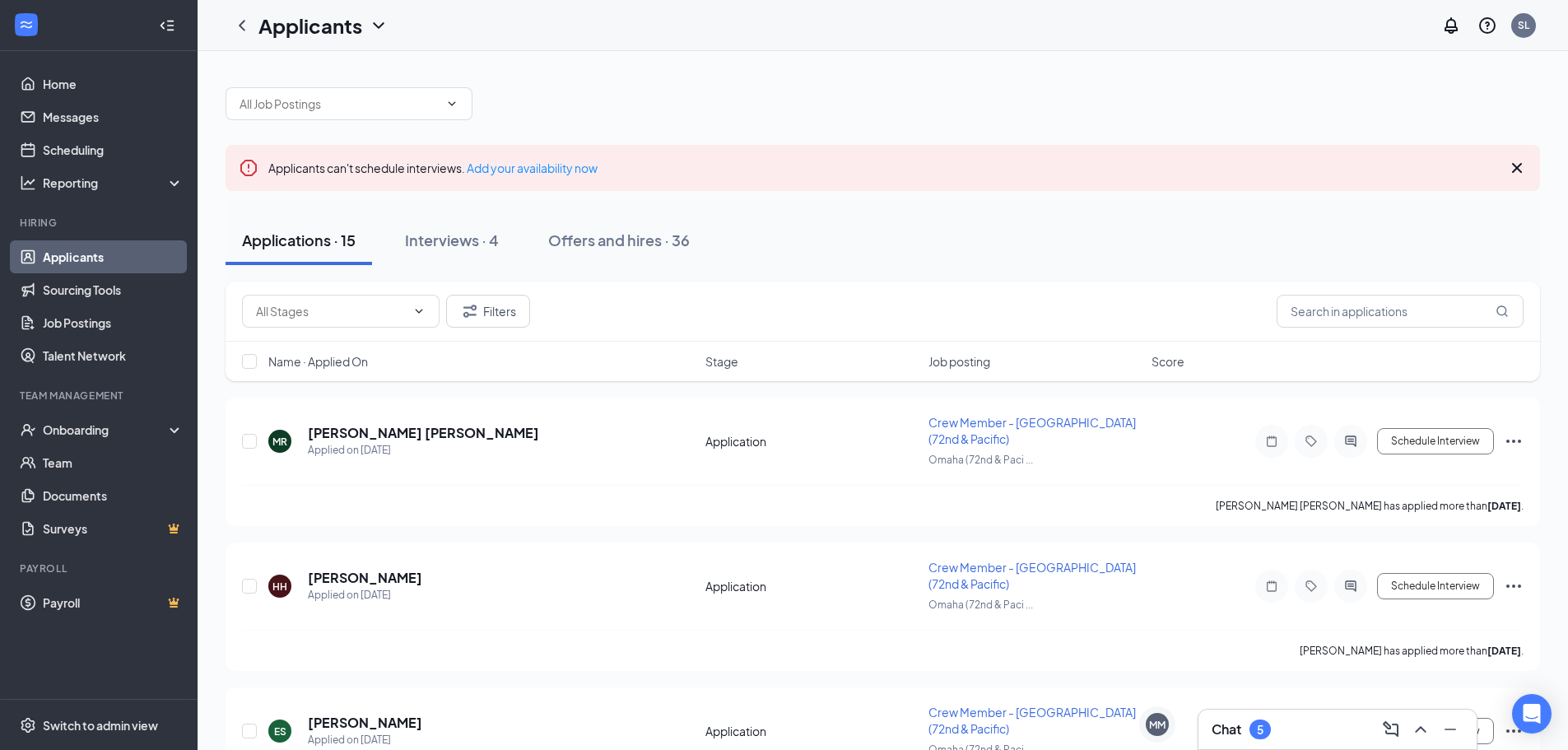
click at [1264, 727] on div "5" at bounding box center [1260, 730] width 7 height 14
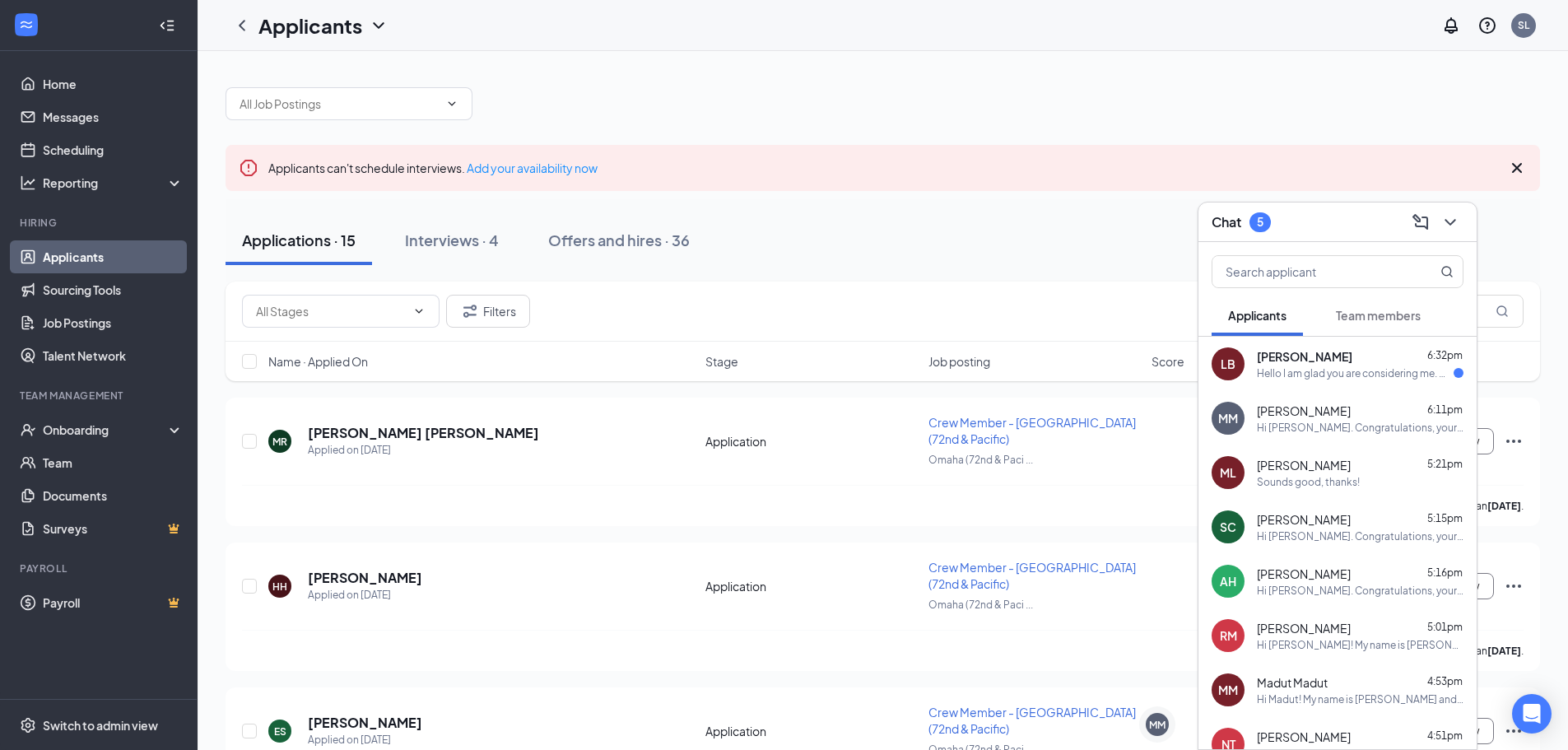
click at [1329, 366] on div "Hello I am glad you are considering me. Would September 2nd at 10 be okay?" at bounding box center [1355, 373] width 197 height 14
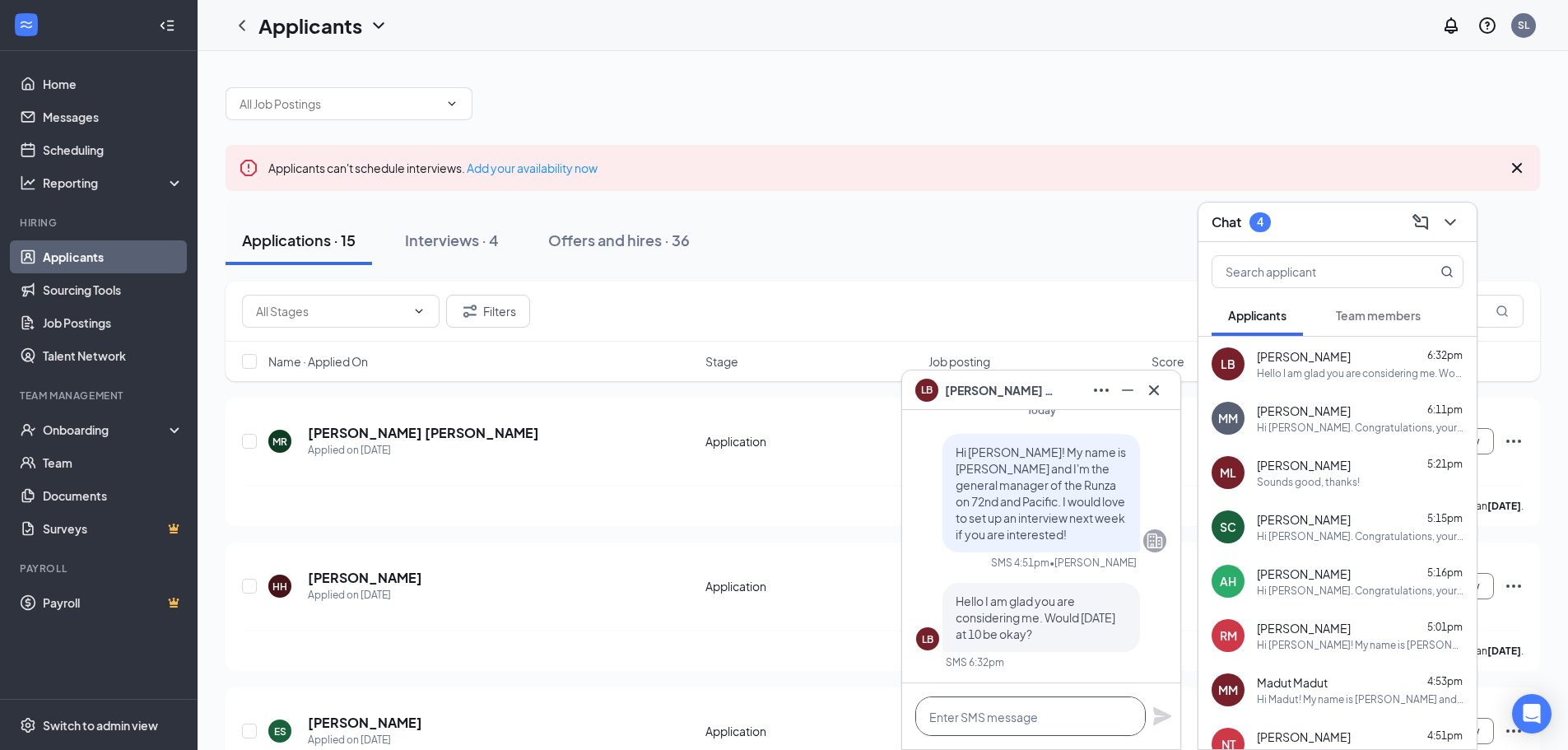
click at [1053, 717] on textarea at bounding box center [1031, 716] width 230 height 39
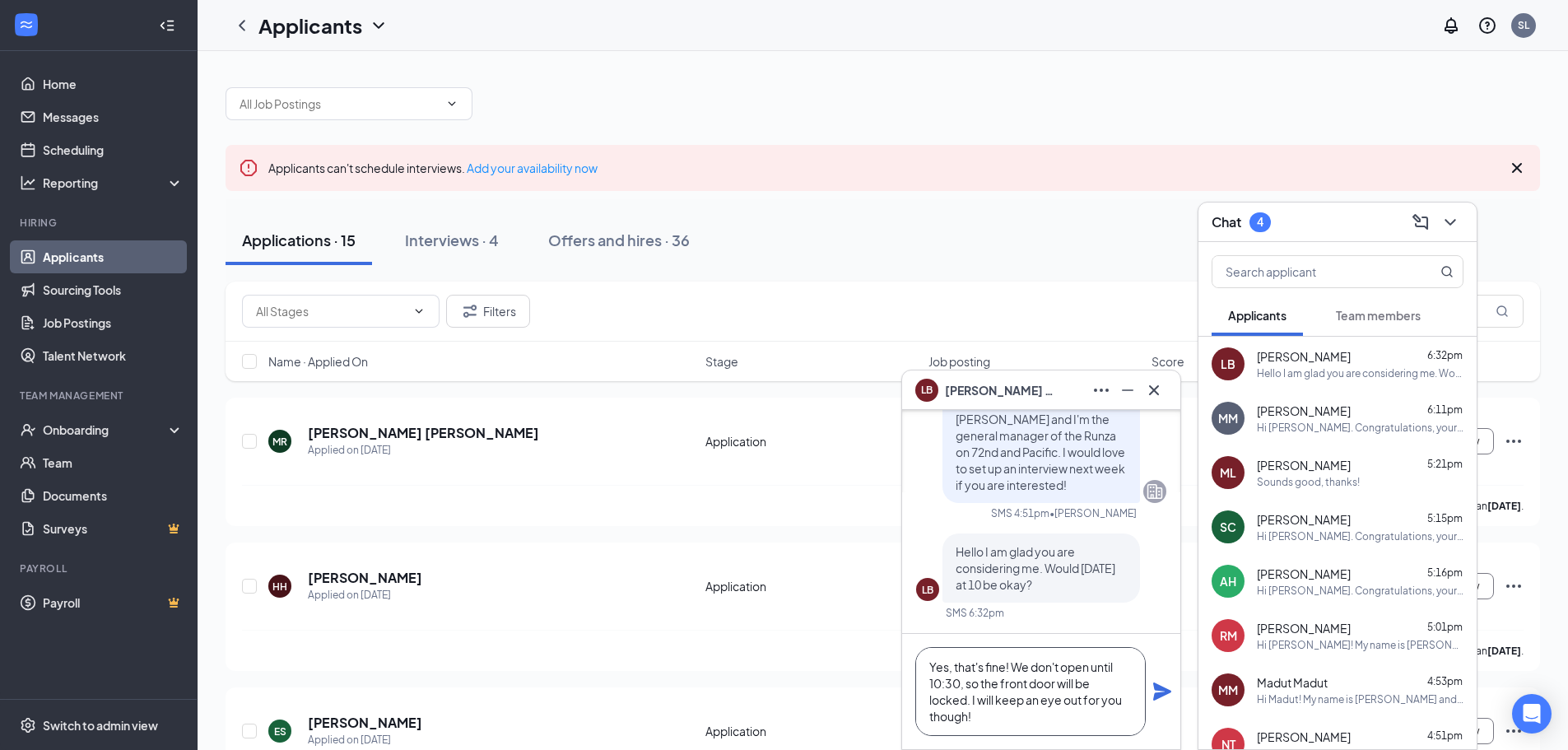
type textarea "Yes, that's fine! We don't open until 10:30, so the front door will be locked. …"
click at [1163, 685] on icon "Plane" at bounding box center [1162, 692] width 20 height 20
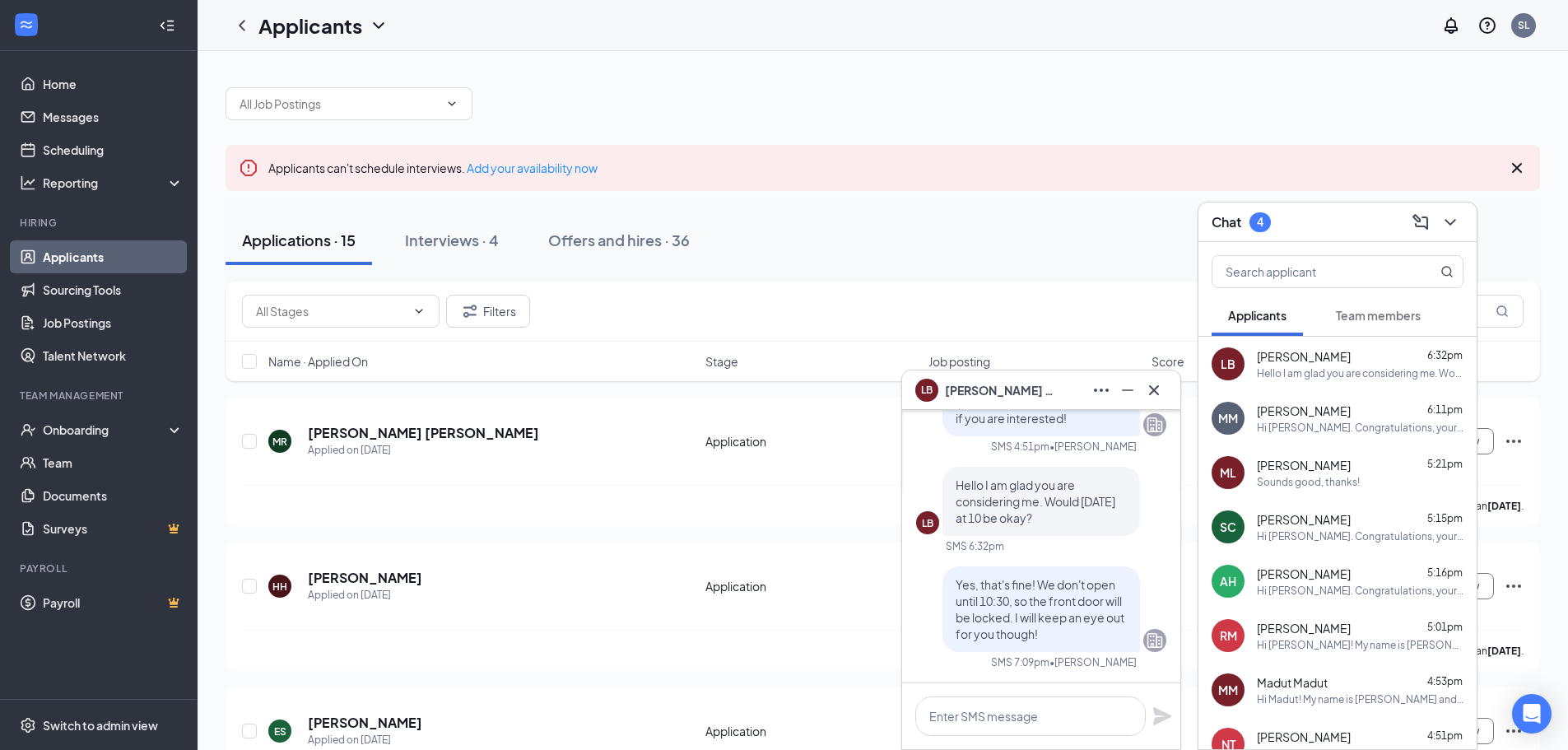
scroll to position [0, 0]
click at [1347, 462] on span "[PERSON_NAME]" at bounding box center [1304, 465] width 94 height 17
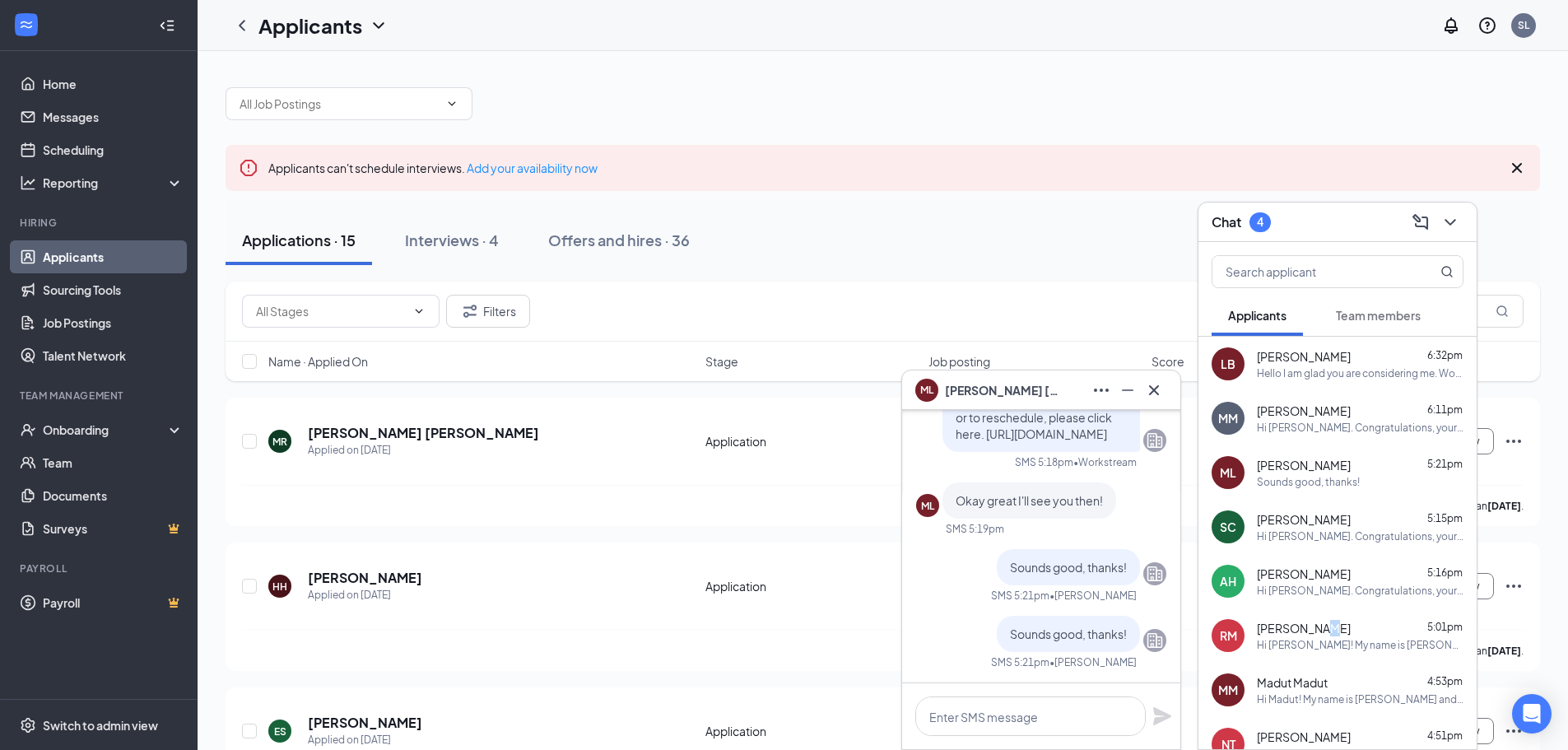
click at [1318, 625] on span "[PERSON_NAME]" at bounding box center [1304, 628] width 94 height 17
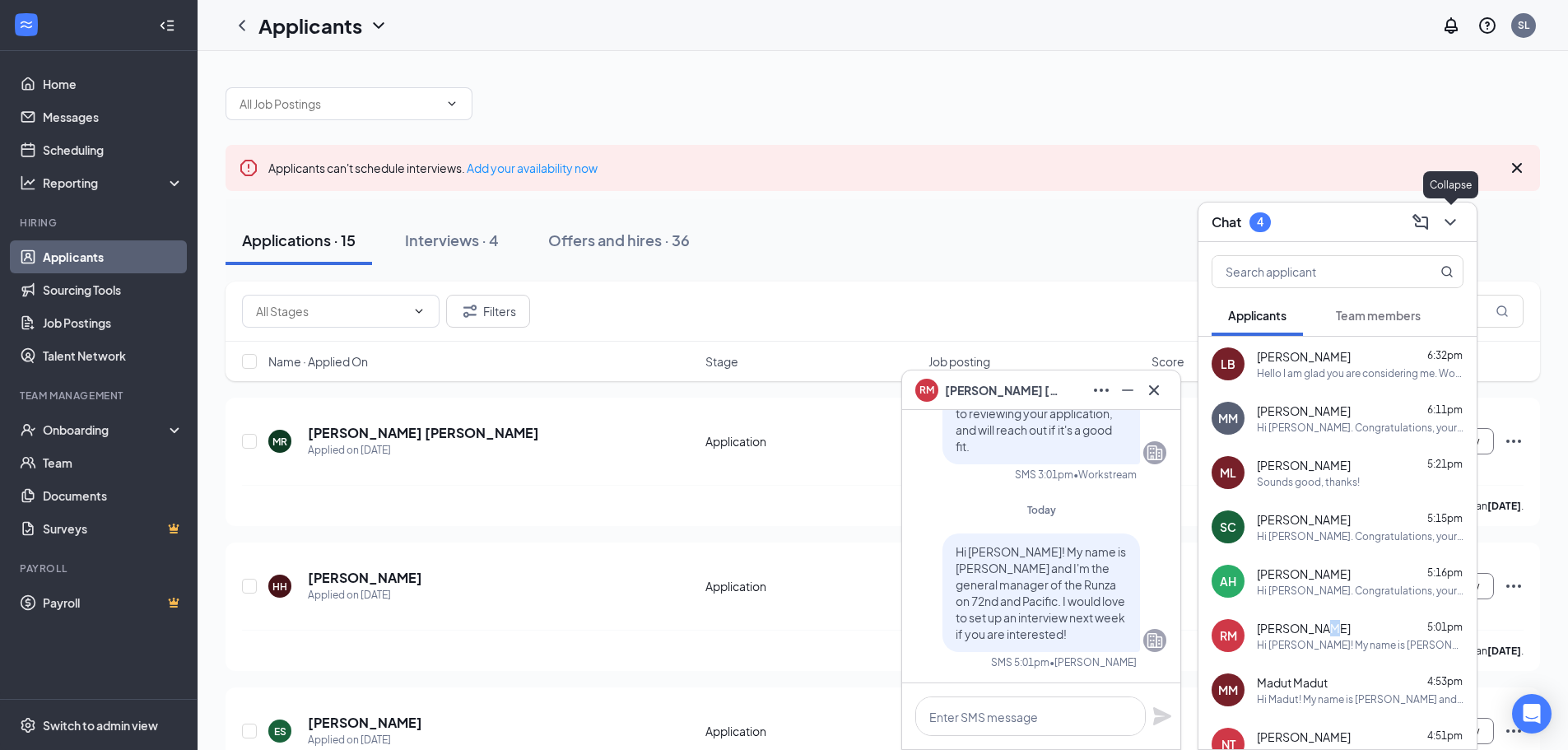
click at [1451, 230] on icon "ChevronDown" at bounding box center [1451, 222] width 20 height 20
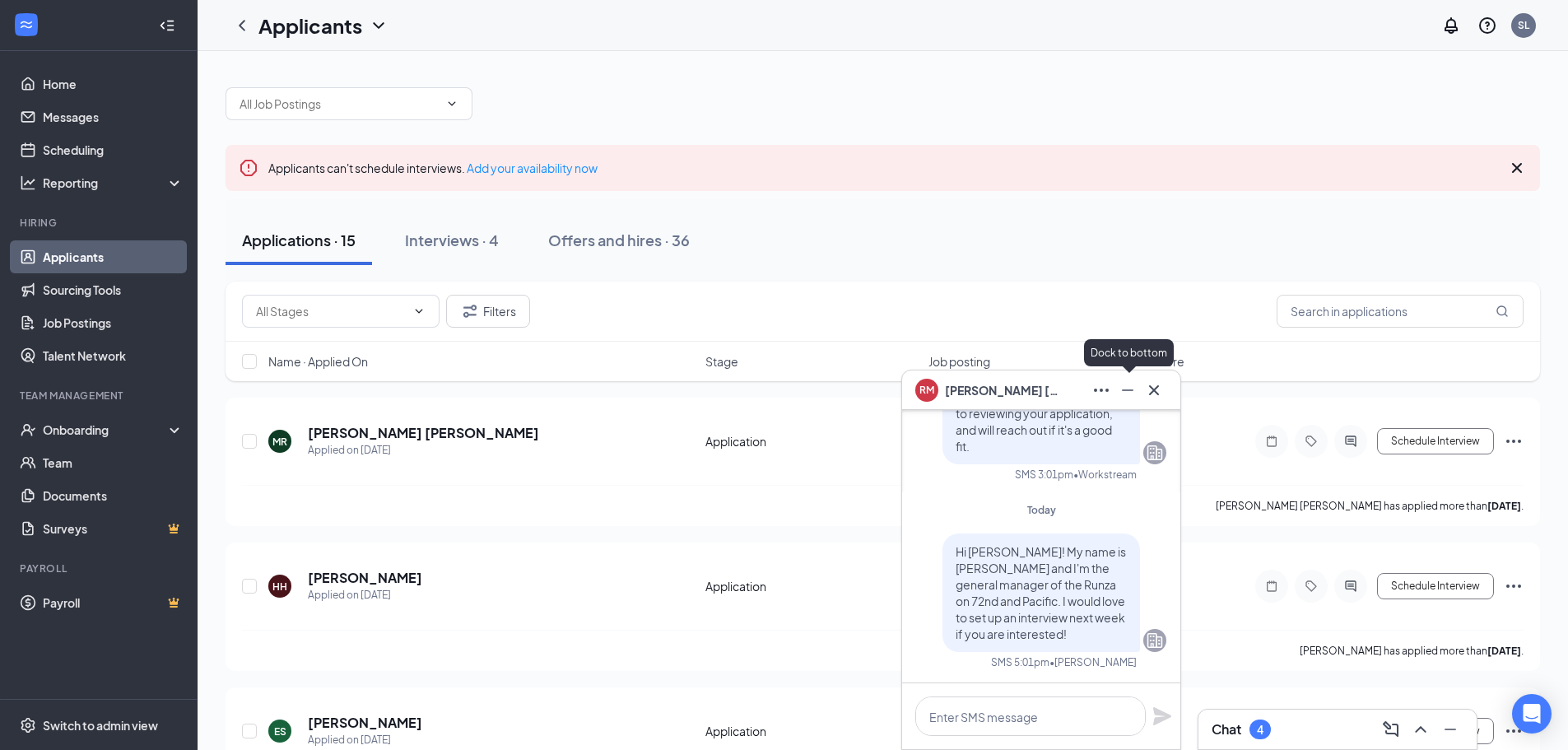
click at [1127, 390] on icon "Minimize" at bounding box center [1127, 391] width 11 height 2
